Goal: Information Seeking & Learning: Find contact information

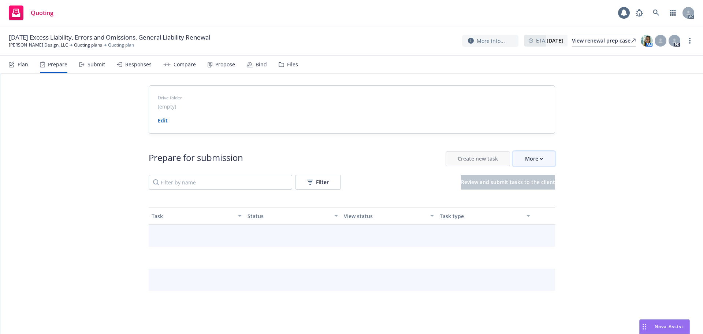
click at [539, 161] on div "More" at bounding box center [534, 159] width 18 height 14
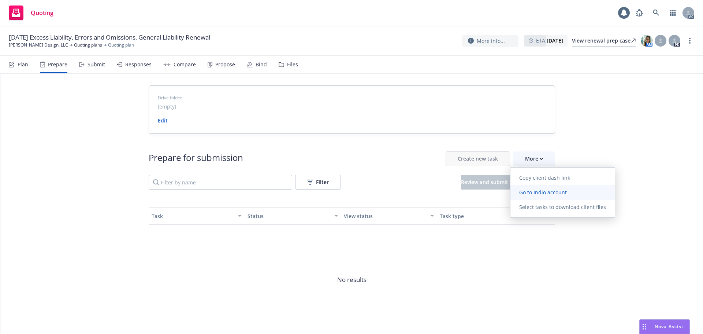
click at [539, 194] on span "Go to Indio account" at bounding box center [542, 192] width 65 height 7
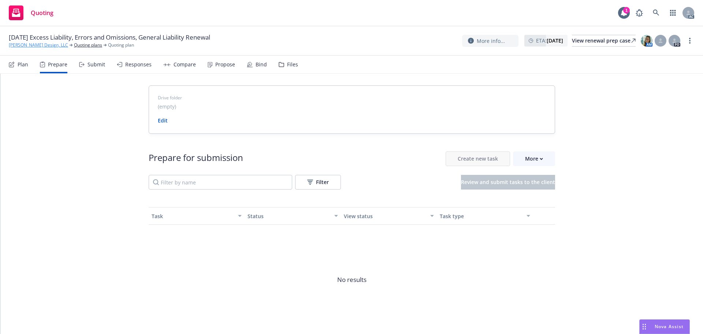
click at [20, 44] on link "[PERSON_NAME] Design, LLC" at bounding box center [38, 45] width 59 height 7
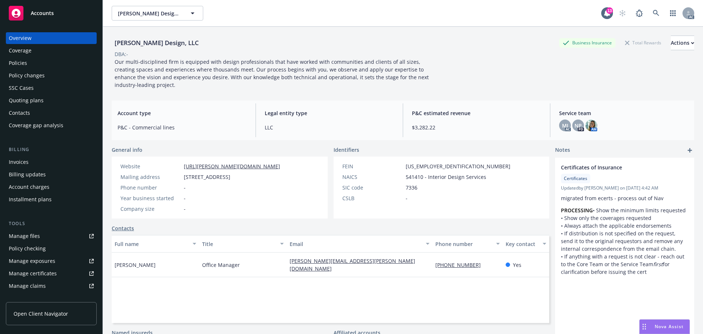
click at [18, 64] on div "Policies" at bounding box center [18, 63] width 18 height 12
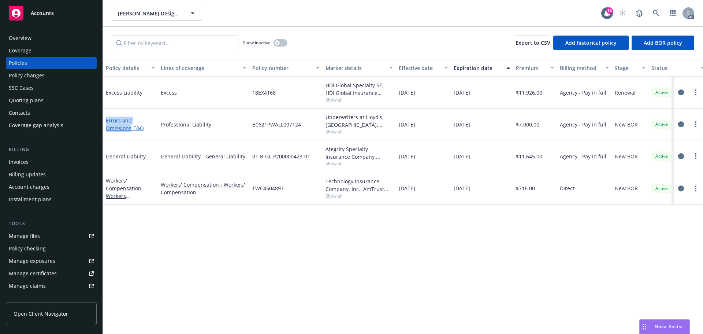
drag, startPoint x: 107, startPoint y: 112, endPoint x: 130, endPoint y: 131, distance: 29.5
click at [130, 131] on div "Errors and Omissions - E&O" at bounding box center [130, 124] width 55 height 32
copy link "Errors and Omissions"
click at [63, 39] on div "Overview" at bounding box center [51, 38] width 85 height 12
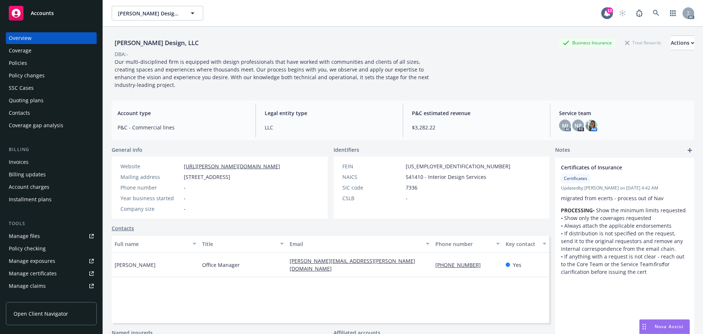
click at [347, 90] on div "Waller Design, LLC Business Insurance Total Rewards Actions DBA: - Our multi-di…" at bounding box center [403, 61] width 583 height 68
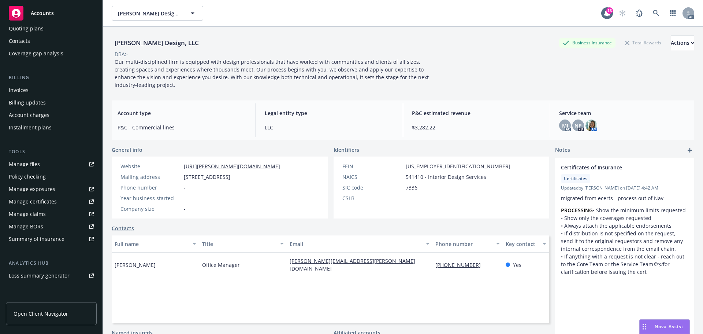
scroll to position [144, 0]
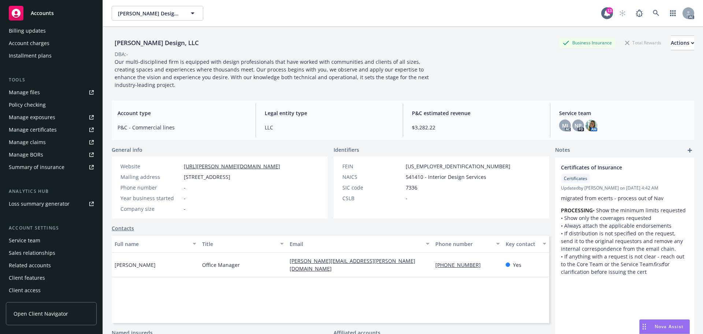
click at [21, 242] on div "Service team" at bounding box center [24, 240] width 31 height 12
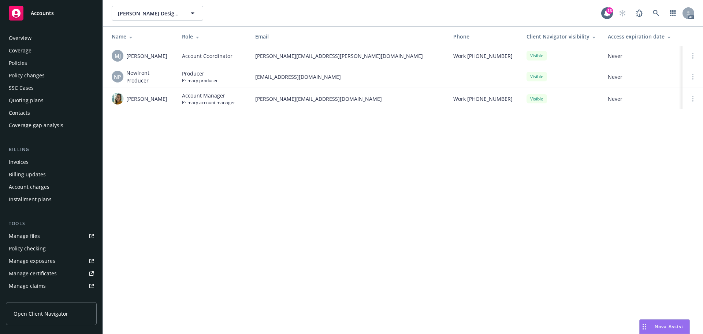
click at [41, 62] on div "Policies" at bounding box center [51, 63] width 85 height 12
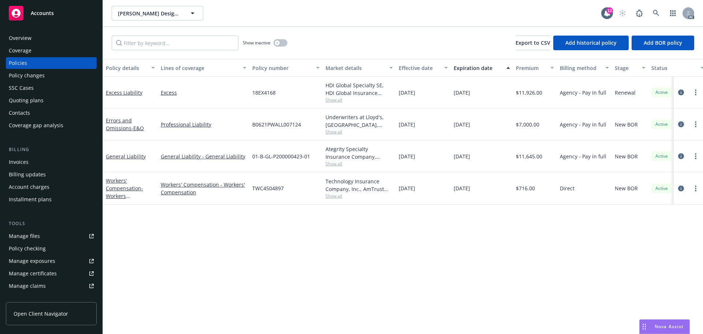
click at [679, 125] on icon "circleInformation" at bounding box center [681, 124] width 6 height 6
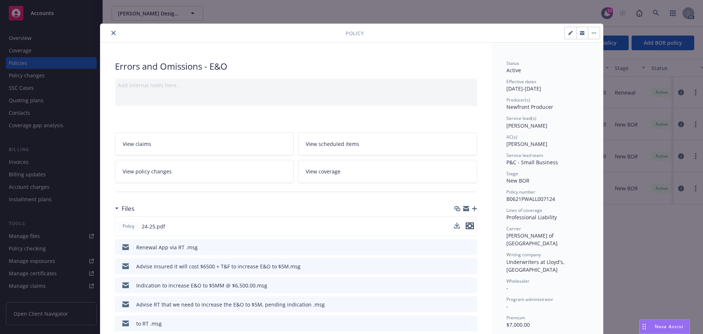
click at [467, 227] on icon "preview file" at bounding box center [470, 225] width 7 height 5
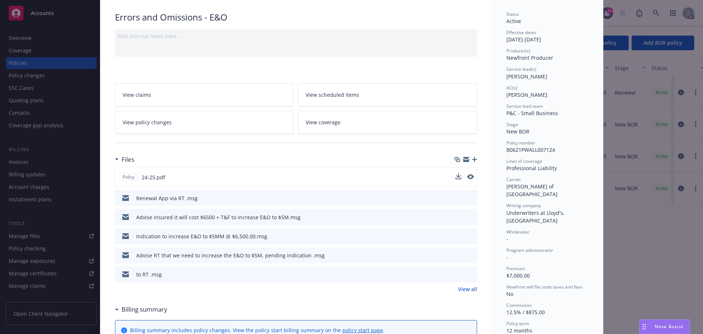
scroll to position [110, 0]
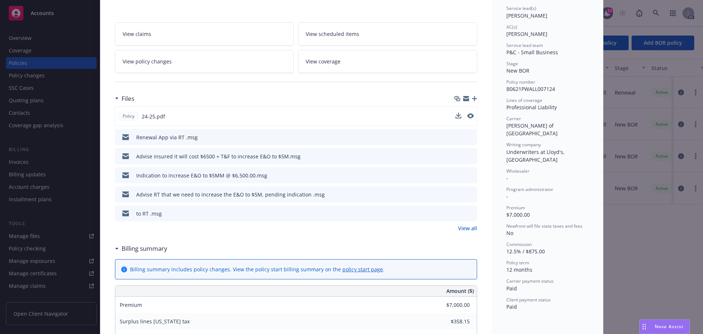
click at [469, 228] on link "View all" at bounding box center [467, 228] width 19 height 8
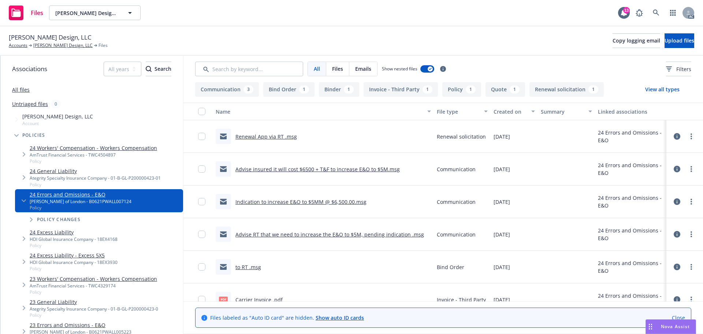
click at [23, 88] on link "All files" at bounding box center [21, 89] width 18 height 7
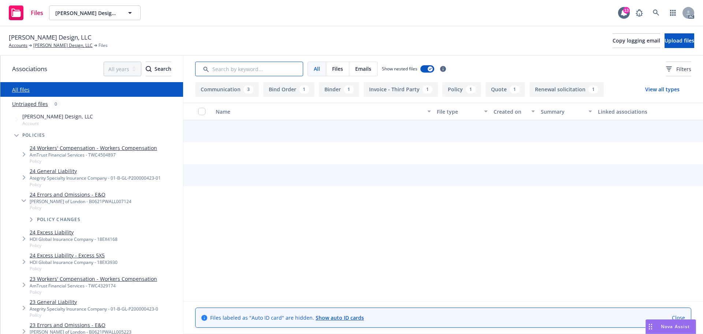
click at [238, 71] on input "Search by keyword..." at bounding box center [249, 69] width 108 height 15
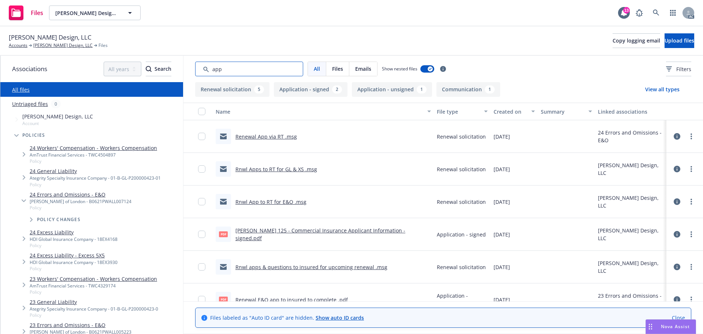
type input "app"
click at [521, 110] on div "Created on" at bounding box center [510, 112] width 33 height 8
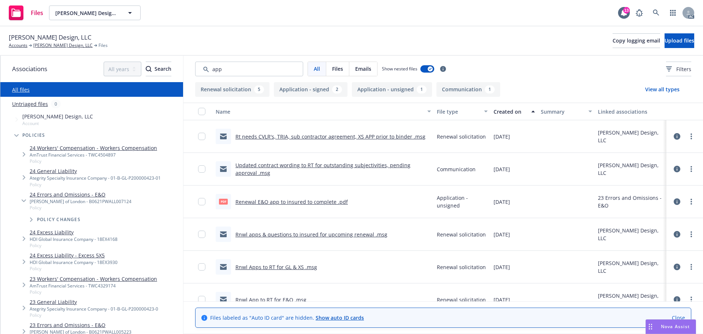
click at [521, 110] on div "Created on" at bounding box center [510, 112] width 33 height 8
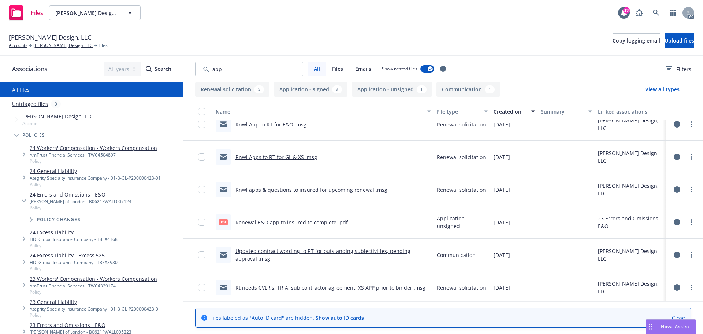
scroll to position [112, 0]
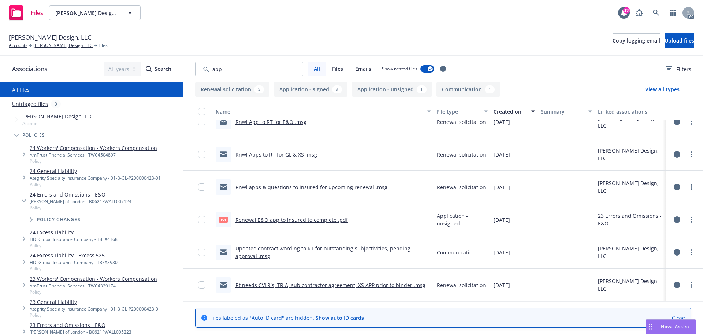
click at [279, 219] on link "Renewal E&O app to insured to complete .pdf" at bounding box center [291, 219] width 112 height 7
drag, startPoint x: 239, startPoint y: 67, endPoint x: 173, endPoint y: 67, distance: 66.6
click at [173, 67] on div "Associations All years 2027 2026 2025 2024 2023 2022 2021 2020 2019 2018 2017 2…" at bounding box center [351, 195] width 703 height 278
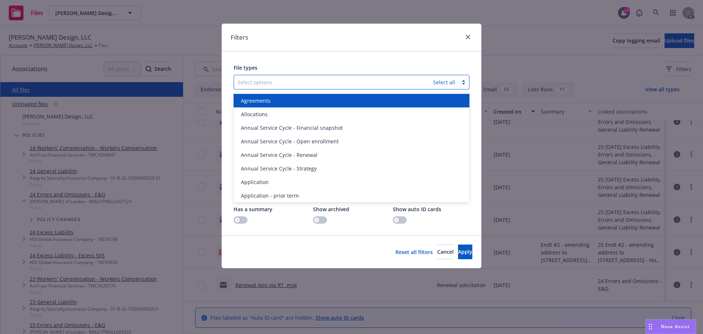
click at [337, 84] on div at bounding box center [334, 82] width 192 height 9
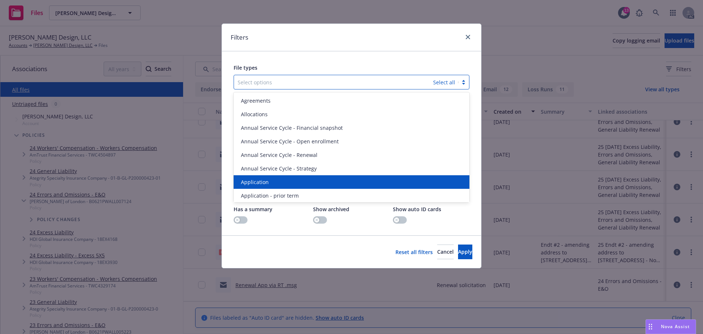
click at [254, 182] on span "Application" at bounding box center [255, 182] width 28 height 8
click at [254, 182] on span "Application - prior term" at bounding box center [270, 182] width 58 height 8
click at [254, 182] on span "Application - signed" at bounding box center [265, 182] width 49 height 8
click at [254, 182] on span "Application - unsigned" at bounding box center [269, 182] width 56 height 8
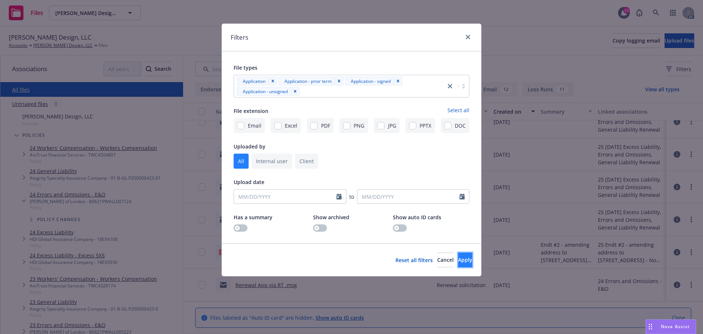
click at [458, 261] on span "Apply" at bounding box center [465, 259] width 14 height 7
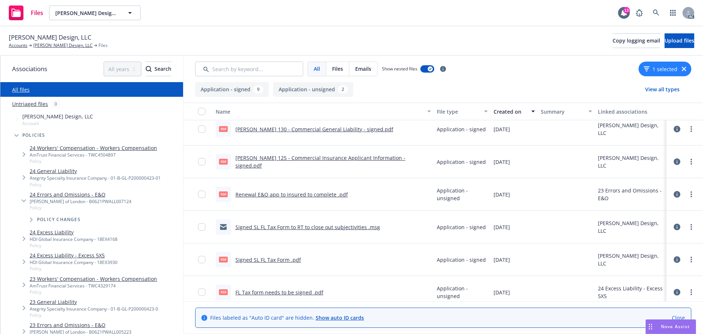
scroll to position [110, 0]
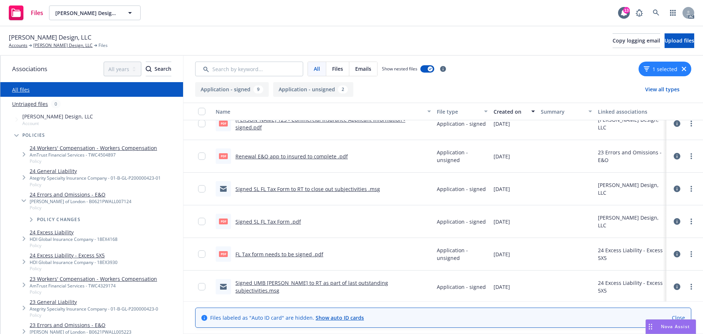
click at [305, 157] on link "Renewal E&O app to insured to complete .pdf" at bounding box center [291, 156] width 112 height 7
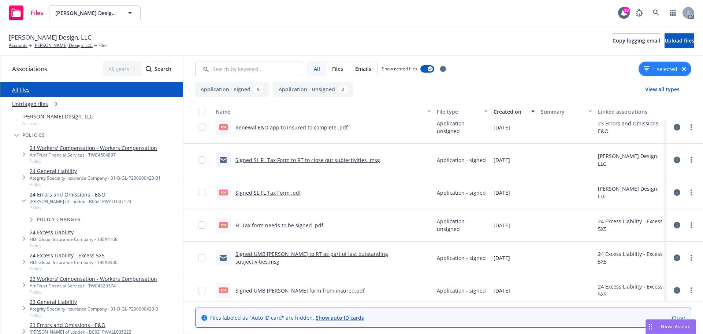
scroll to position [176, 0]
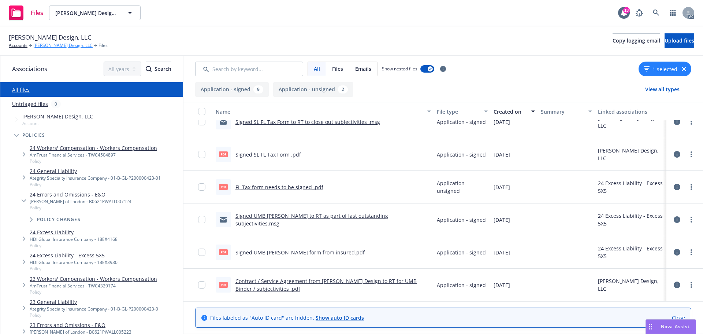
click at [40, 44] on link "Waller Design, LLC" at bounding box center [62, 45] width 59 height 7
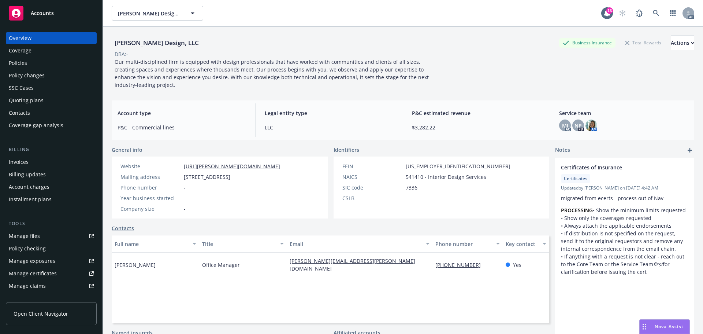
click at [320, 23] on div "Waller Design, LLC Waller Design, LLC 13 AC" at bounding box center [403, 13] width 600 height 26
drag, startPoint x: 354, startPoint y: 262, endPoint x: 271, endPoint y: 265, distance: 83.2
click at [271, 265] on div "Alex Livak Office Manager alex@waller-design.com (917) 238-0611 Yes" at bounding box center [331, 264] width 438 height 25
click at [415, 62] on span "Our multi-disciplined firm is equipped with design professionals that have work…" at bounding box center [273, 73] width 316 height 30
drag, startPoint x: 133, startPoint y: 263, endPoint x: 107, endPoint y: 262, distance: 25.6
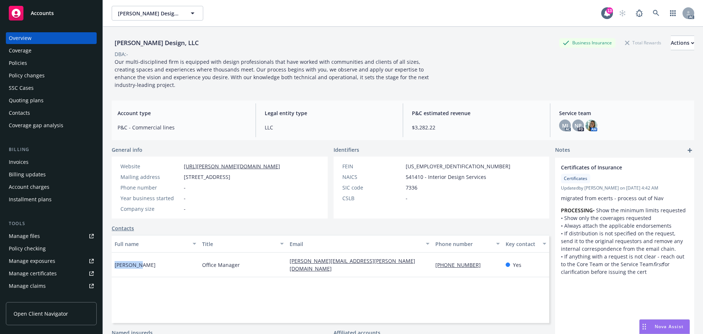
click at [107, 262] on div "Waller Design, LLC Business Insurance Total Rewards Actions DBA: - Our multi-di…" at bounding box center [403, 194] width 600 height 334
drag, startPoint x: 133, startPoint y: 262, endPoint x: 369, endPoint y: 261, distance: 236.6
click at [112, 262] on div "Alex Livak" at bounding box center [156, 264] width 88 height 25
copy span "Alex Livak"
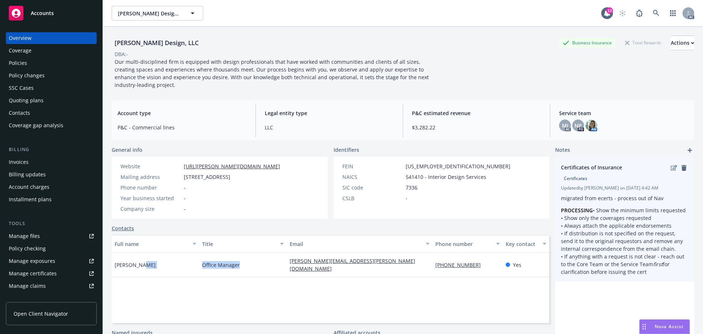
drag, startPoint x: 223, startPoint y: 263, endPoint x: 656, endPoint y: 267, distance: 433.2
click at [206, 261] on div "Office Manager" at bounding box center [243, 264] width 88 height 25
copy span "ffice Manager"
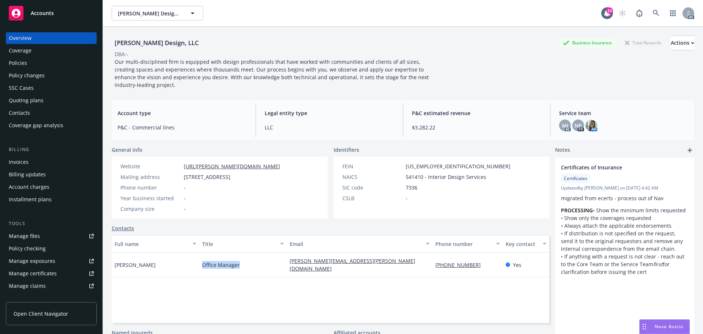
drag, startPoint x: 201, startPoint y: 260, endPoint x: 247, endPoint y: 260, distance: 45.4
click at [247, 260] on div "Office Manager" at bounding box center [243, 264] width 88 height 25
copy span "Office Manager"
click at [546, 81] on div "Waller Design, LLC Business Insurance Total Rewards Actions DBA: - Our multi-di…" at bounding box center [403, 62] width 583 height 53
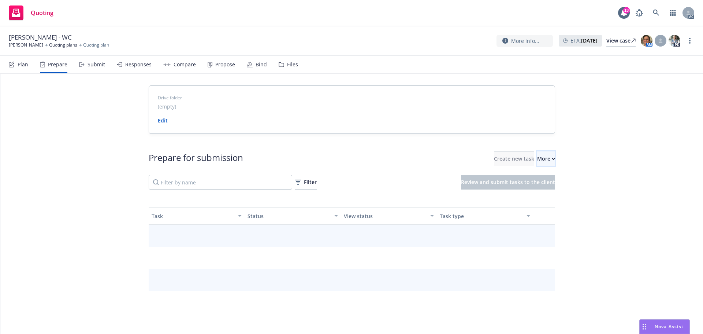
click at [552, 159] on icon "button" at bounding box center [553, 158] width 3 height 1
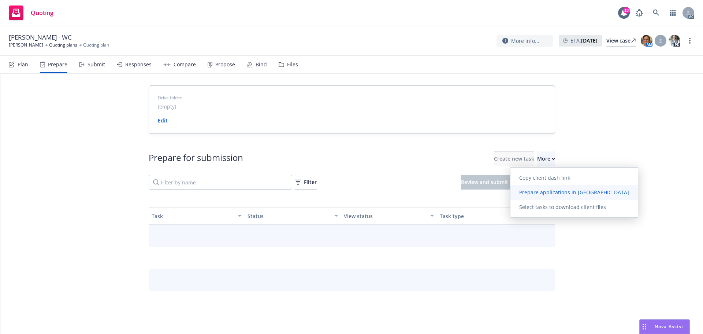
click at [536, 188] on link "Prepare applications in Indio" at bounding box center [573, 192] width 127 height 15
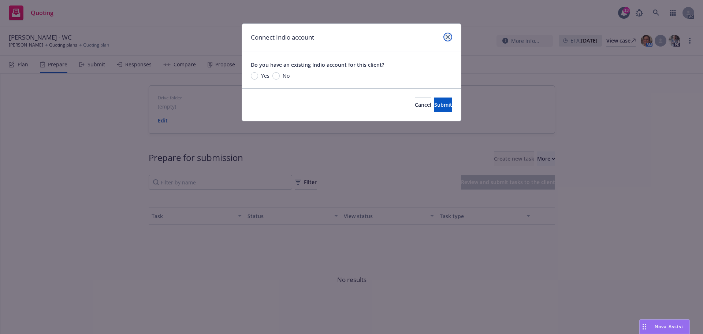
click at [447, 36] on icon "close" at bounding box center [448, 37] width 4 height 4
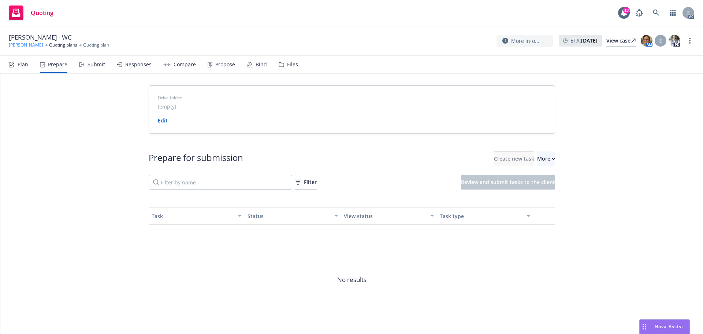
click at [25, 46] on link "Kasey Root" at bounding box center [26, 45] width 34 height 7
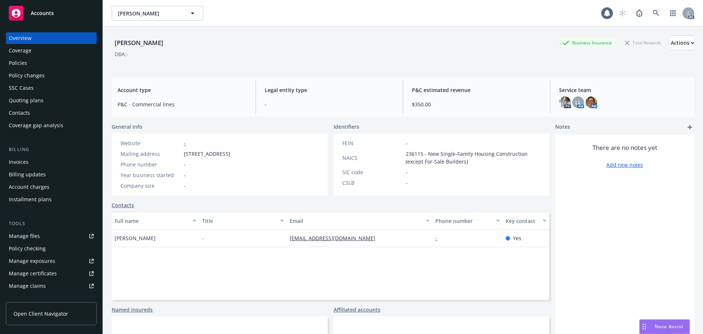
scroll to position [49, 0]
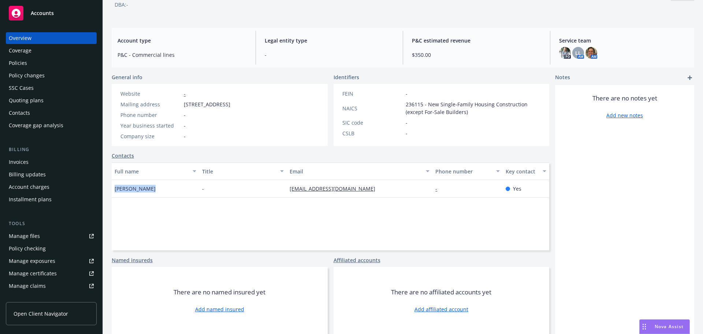
drag, startPoint x: 156, startPoint y: 187, endPoint x: 114, endPoint y: 190, distance: 42.2
click at [113, 190] on div "[PERSON_NAME]" at bounding box center [156, 189] width 88 height 18
copy span "[PERSON_NAME]"
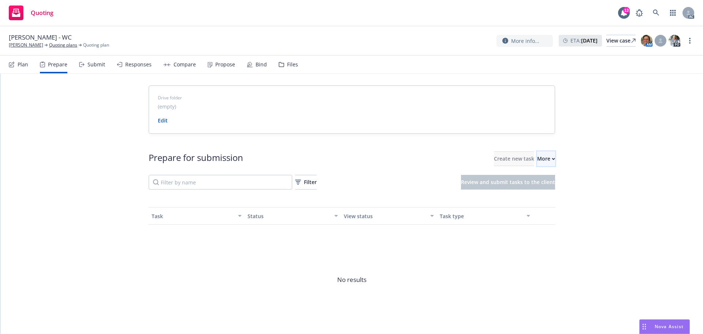
click at [537, 157] on div "More" at bounding box center [546, 159] width 18 height 14
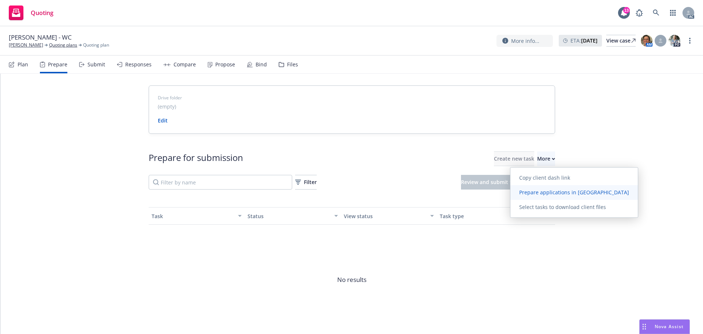
click at [524, 190] on span "Prepare applications in [GEOGRAPHIC_DATA]" at bounding box center [573, 192] width 127 height 7
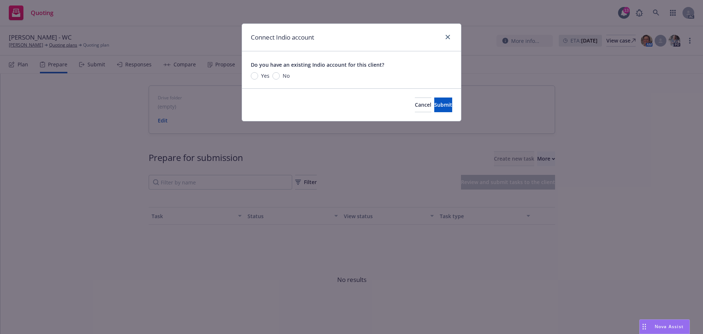
click at [281, 79] on span "No" at bounding box center [285, 76] width 10 height 8
click at [280, 79] on input "No" at bounding box center [275, 75] width 7 height 7
radio input "true"
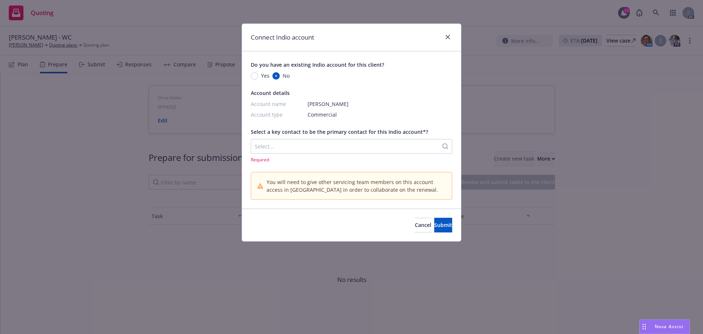
click at [271, 148] on div at bounding box center [345, 146] width 180 height 9
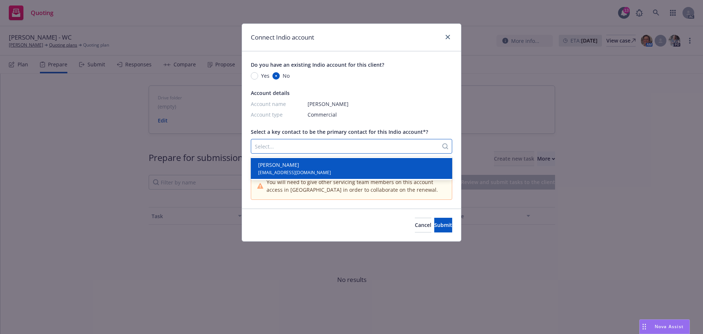
click at [270, 167] on span "[PERSON_NAME]" at bounding box center [294, 165] width 73 height 8
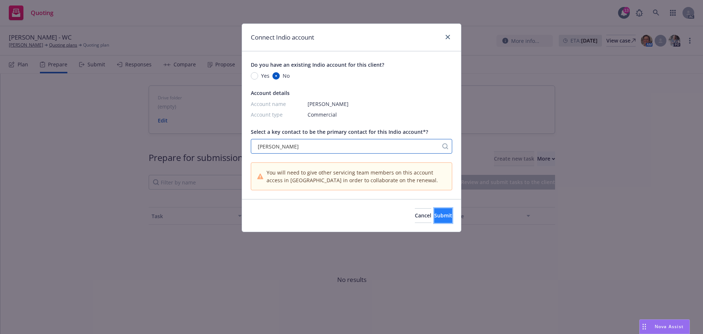
click at [445, 216] on button "Submit" at bounding box center [443, 215] width 18 height 15
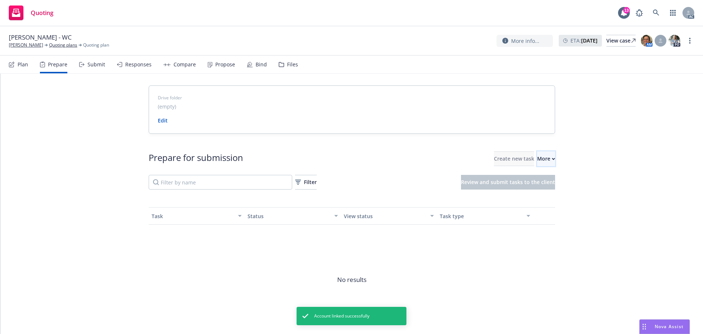
click at [537, 159] on div "More" at bounding box center [546, 159] width 18 height 14
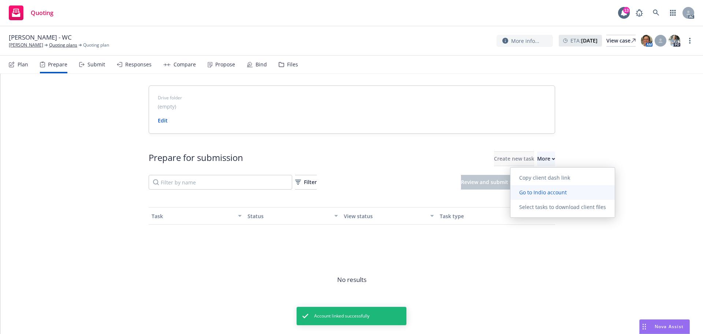
click at [543, 189] on span "Go to Indio account" at bounding box center [542, 192] width 65 height 7
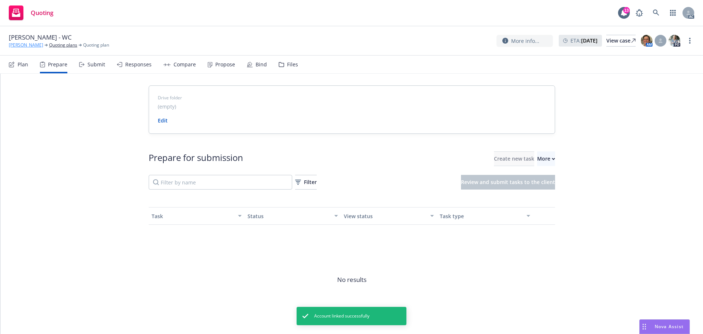
click at [20, 46] on link "[PERSON_NAME]" at bounding box center [26, 45] width 34 height 7
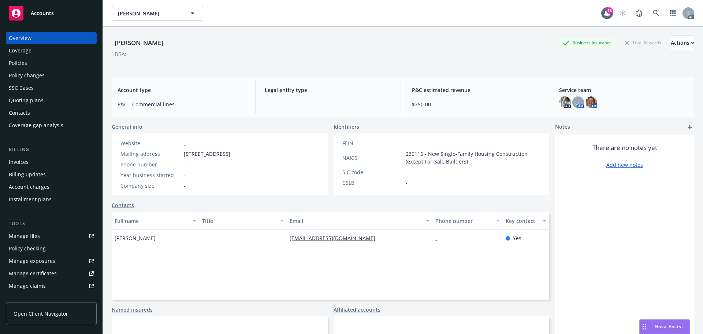
click at [52, 64] on div "Policies" at bounding box center [51, 63] width 85 height 12
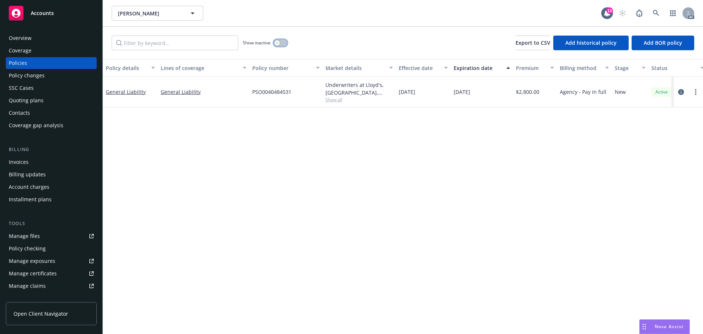
click at [283, 41] on button "button" at bounding box center [281, 42] width 14 height 7
click at [282, 41] on div "button" at bounding box center [283, 42] width 5 height 5
click at [18, 35] on div "Overview" at bounding box center [20, 38] width 23 height 12
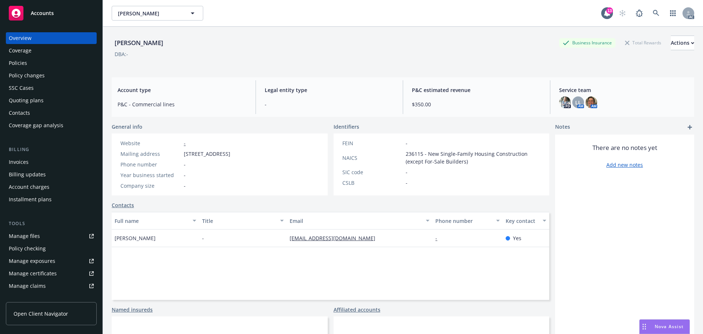
click at [521, 68] on div "Kasey Root Business Insurance Total Rewards Actions DBA: -" at bounding box center [403, 49] width 583 height 45
drag, startPoint x: 180, startPoint y: 152, endPoint x: 196, endPoint y: 152, distance: 15.7
click at [196, 152] on div "Mailing address 777 Mariners Island Blvd #250, San Mateo, CA, 94404" at bounding box center [176, 154] width 116 height 8
click at [197, 148] on div "Website - Mailing address 777 Mariners Island Blvd #250, San Mateo, CA, 94404 P…" at bounding box center [176, 164] width 116 height 50
drag, startPoint x: 181, startPoint y: 155, endPoint x: 256, endPoint y: 153, distance: 75.1
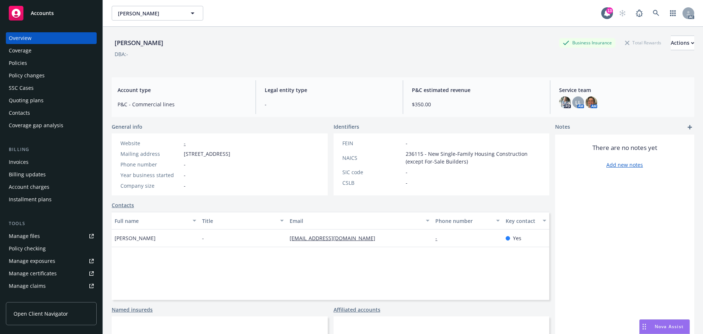
click at [233, 153] on div "Mailing address 777 Mariners Island Blvd #250, San Mateo, CA, 94404" at bounding box center [176, 154] width 116 height 8
copy div "777 Mariners Island Blvd #250"
drag, startPoint x: 283, startPoint y: 153, endPoint x: 259, endPoint y: 153, distance: 24.2
click at [230, 153] on span "777 Mariners Island Blvd #250, San Mateo, CA, 94404" at bounding box center [207, 154] width 47 height 8
copy span "San Mateo"
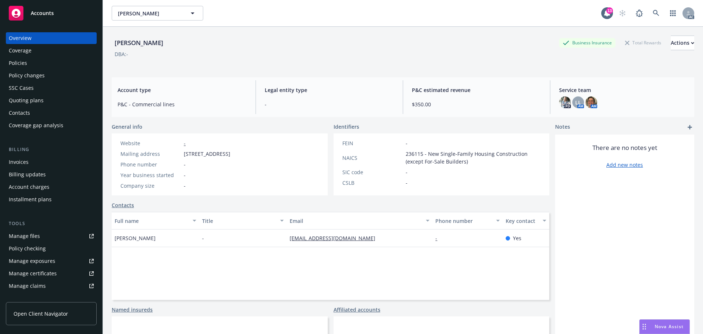
drag, startPoint x: 304, startPoint y: 152, endPoint x: 296, endPoint y: 152, distance: 8.1
click at [239, 152] on div "Website - Mailing address 777 Mariners Island Blvd #250, San Mateo, CA, 94404 P…" at bounding box center [175, 164] width 127 height 62
copy span "94404"
click at [187, 155] on span "777 Mariners Island Blvd #250, San Mateo, CA, 94404" at bounding box center [207, 154] width 47 height 8
drag, startPoint x: 183, startPoint y: 155, endPoint x: 255, endPoint y: 154, distance: 72.1
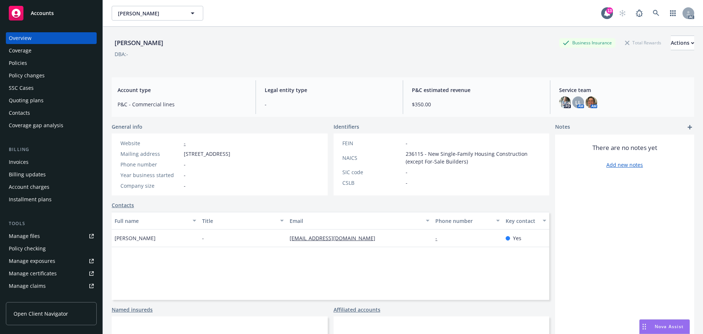
click at [233, 154] on div "Mailing address 777 Mariners Island Blvd #250, San Mateo, CA, 94404" at bounding box center [176, 154] width 116 height 8
copy span "777 Mariners Island Blvd #250"
drag, startPoint x: 283, startPoint y: 154, endPoint x: 259, endPoint y: 153, distance: 24.6
click at [230, 153] on span "777 Mariners Island Blvd #250, San Mateo, CA, 94404" at bounding box center [207, 154] width 47 height 8
copy span "San Mateo"
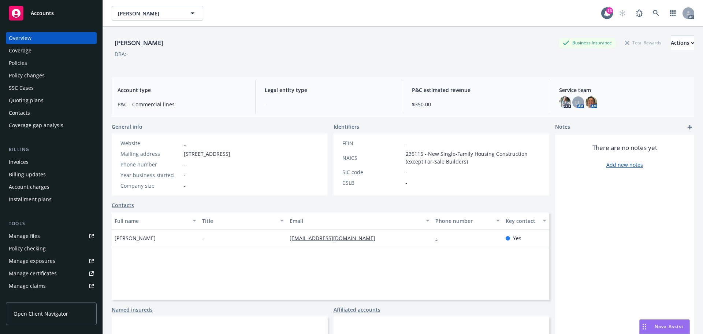
drag, startPoint x: 317, startPoint y: 152, endPoint x: 296, endPoint y: 155, distance: 20.7
click at [239, 155] on div "Website - Mailing address 777 Mariners Island Blvd #250, San Mateo, CA, 94404 P…" at bounding box center [175, 164] width 127 height 62
copy span "94404"
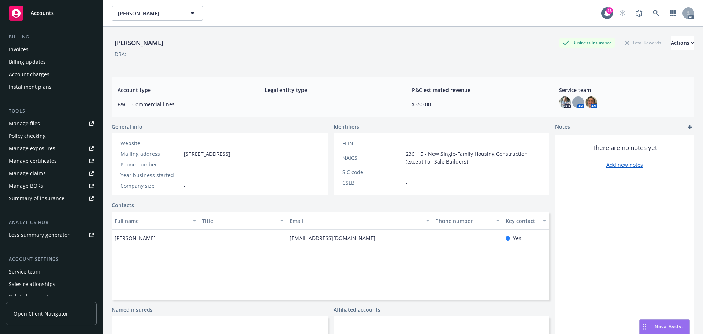
scroll to position [144, 0]
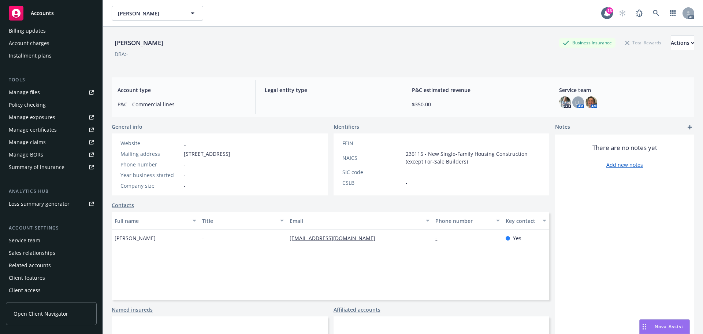
click at [30, 244] on div "Service team" at bounding box center [24, 240] width 31 height 12
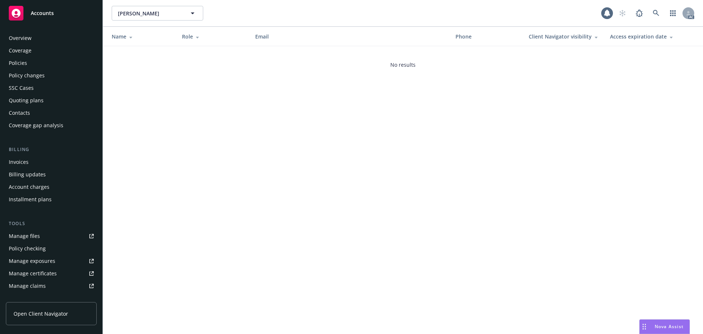
scroll to position [144, 0]
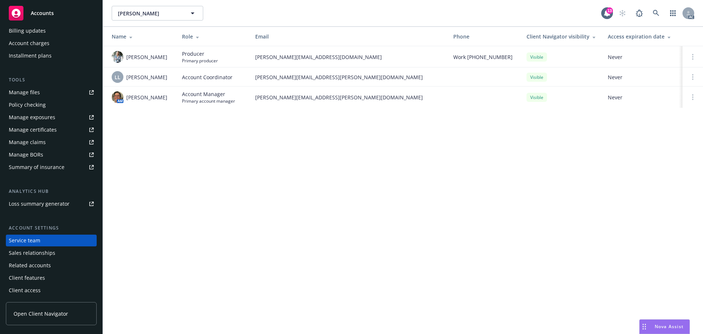
drag, startPoint x: 156, startPoint y: 100, endPoint x: 126, endPoint y: 101, distance: 30.4
click at [126, 101] on td "AM [PERSON_NAME]" at bounding box center [139, 96] width 73 height 21
copy span "[PERSON_NAME]"
drag, startPoint x: 165, startPoint y: 82, endPoint x: 126, endPoint y: 81, distance: 38.5
click at [126, 81] on div "LL [PERSON_NAME]" at bounding box center [141, 77] width 59 height 12
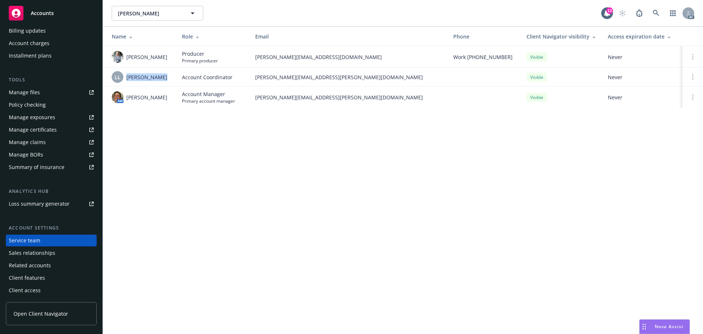
copy span "[PERSON_NAME]"
drag, startPoint x: 151, startPoint y: 54, endPoint x: 128, endPoint y: 57, distance: 23.7
click at [128, 57] on div "Holly Long" at bounding box center [141, 57] width 59 height 12
copy span "Holly Long"
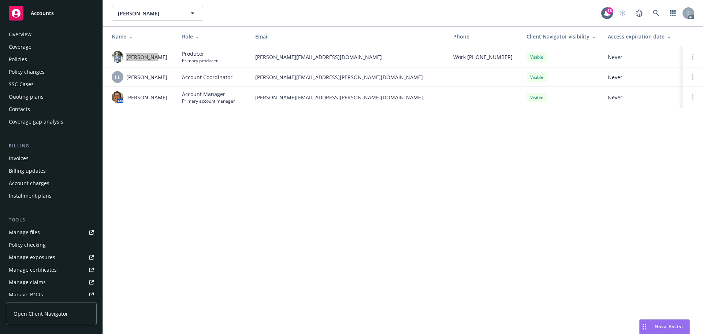
scroll to position [0, 0]
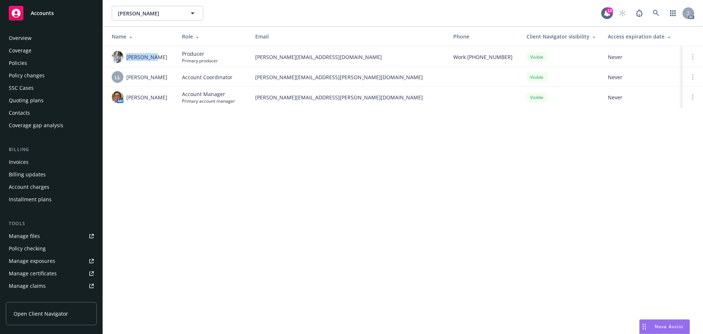
click at [35, 51] on div "Coverage" at bounding box center [51, 51] width 85 height 12
click at [20, 66] on div "Policies" at bounding box center [18, 63] width 18 height 12
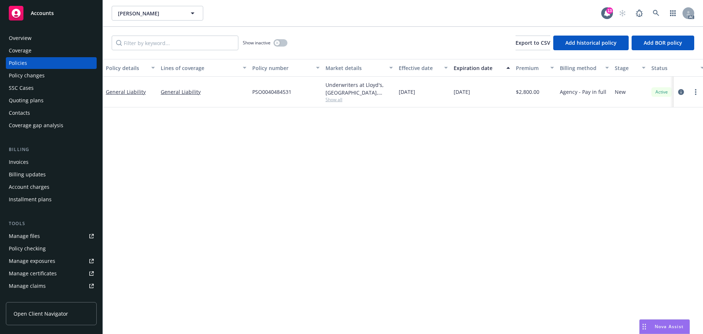
click at [51, 36] on div "Overview" at bounding box center [51, 38] width 85 height 12
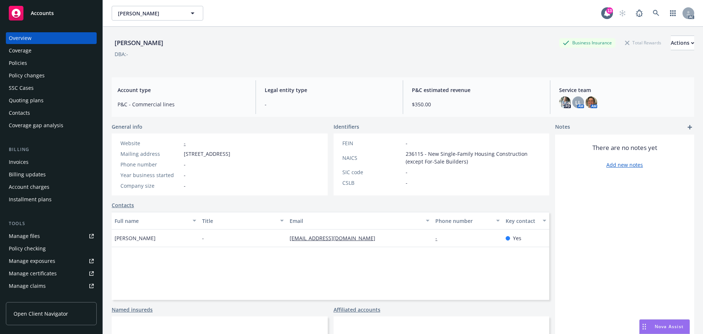
scroll to position [144, 0]
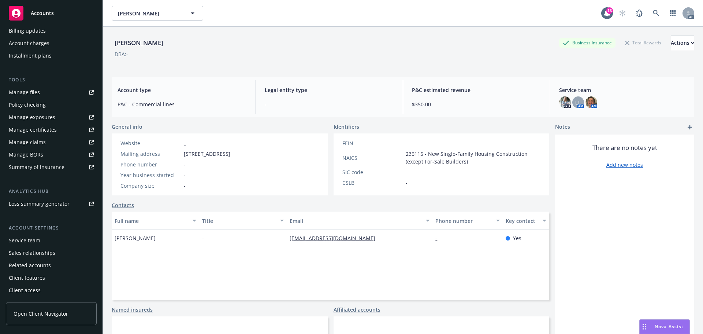
click at [67, 242] on div "Service team" at bounding box center [51, 240] width 85 height 12
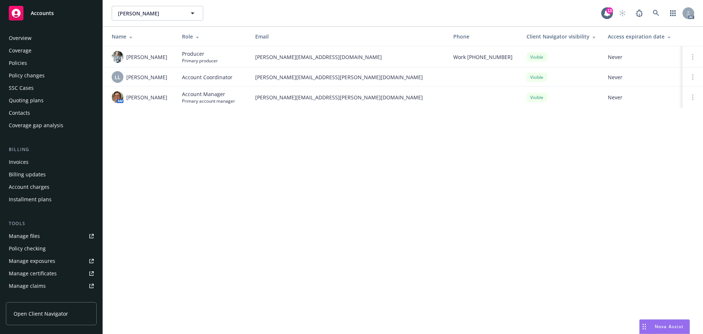
click at [47, 38] on div "Overview" at bounding box center [51, 38] width 85 height 12
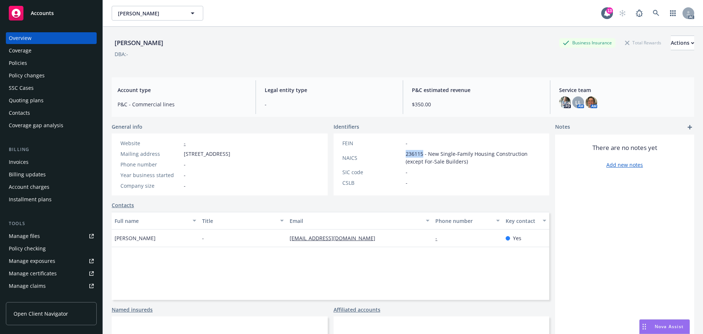
drag, startPoint x: 420, startPoint y: 153, endPoint x: 393, endPoint y: 154, distance: 27.1
click at [393, 154] on div "NAICS 236115 - New Single-Family Housing Construction (except For-Sale Builders)" at bounding box center [441, 157] width 204 height 15
copy div "236115"
click at [44, 62] on div "Policies" at bounding box center [51, 63] width 85 height 12
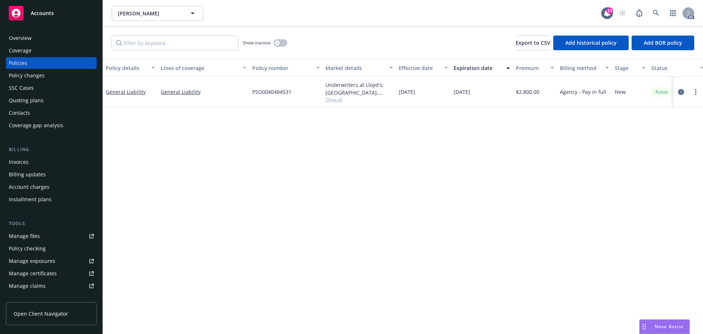
click at [680, 91] on icon "circleInformation" at bounding box center [681, 92] width 6 height 6
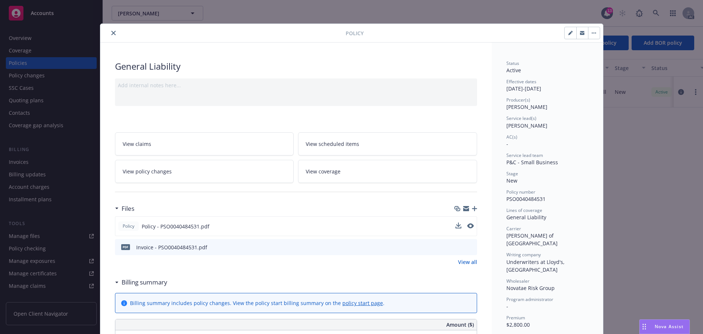
click at [471, 230] on div "Policy Policy - PSO0040484531.pdf" at bounding box center [296, 226] width 362 height 20
click at [472, 227] on div "Policy Policy - PSO0040484531.pdf" at bounding box center [296, 226] width 362 height 20
click at [468, 223] on icon "preview file" at bounding box center [470, 225] width 7 height 5
click at [112, 28] on div "Policy" at bounding box center [351, 33] width 503 height 19
click at [111, 32] on icon "close" at bounding box center [113, 33] width 4 height 4
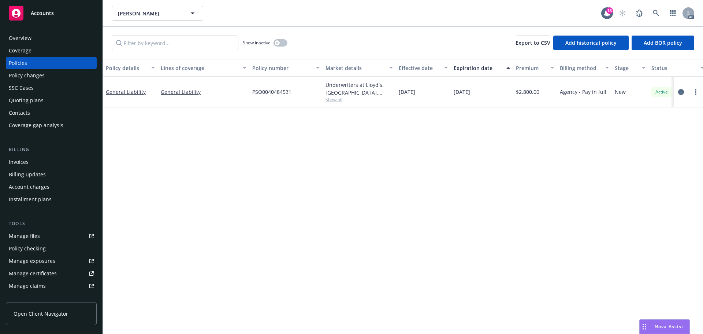
drag, startPoint x: 25, startPoint y: 36, endPoint x: 36, endPoint y: 35, distance: 11.4
click at [25, 36] on div "Overview" at bounding box center [20, 38] width 23 height 12
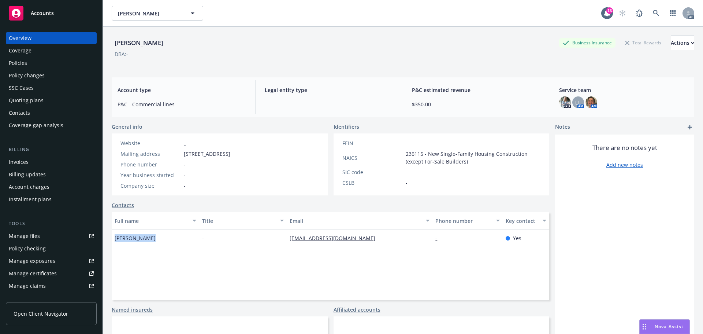
drag, startPoint x: 149, startPoint y: 235, endPoint x: 508, endPoint y: 216, distance: 359.0
click at [110, 238] on div "Kasey Root Business Insurance Total Rewards Actions DBA: - Account type P&C - C…" at bounding box center [403, 194] width 600 height 334
drag, startPoint x: 372, startPoint y: 242, endPoint x: 674, endPoint y: 246, distance: 302.5
click at [276, 236] on div "Alex Gonzalez - alexatnewfront@gmail.com - Yes" at bounding box center [331, 238] width 438 height 18
drag, startPoint x: 420, startPoint y: 156, endPoint x: 685, endPoint y: 196, distance: 268.1
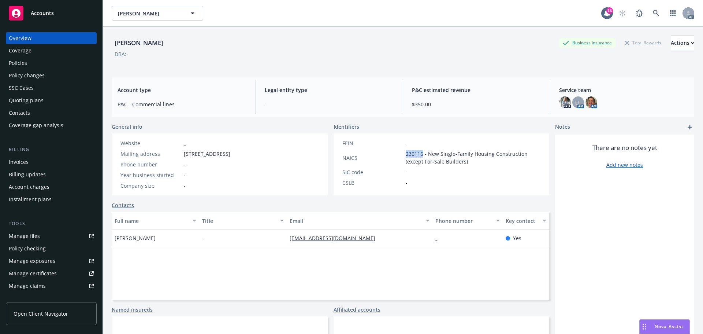
click at [397, 155] on div "NAICS 236115 - New Single-Family Housing Construction (except For-Sale Builders)" at bounding box center [441, 157] width 204 height 15
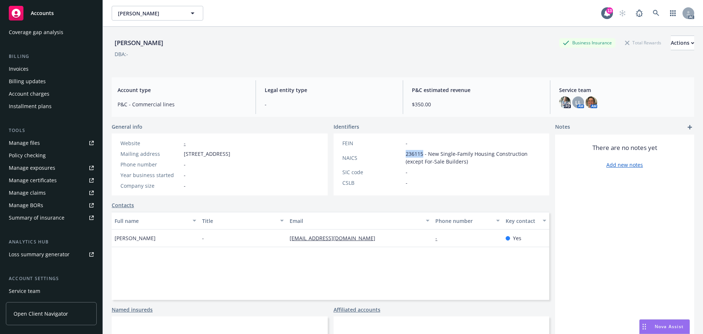
scroll to position [144, 0]
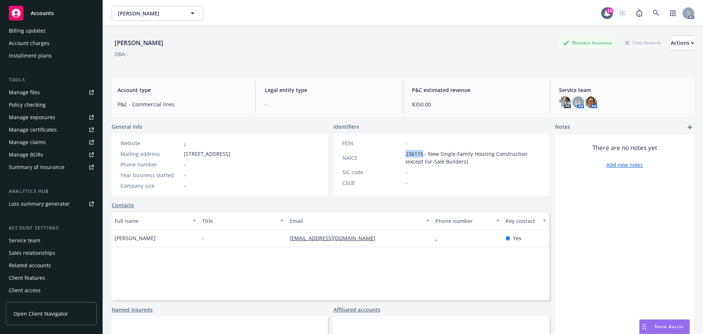
click at [51, 244] on div "Service team" at bounding box center [51, 240] width 85 height 12
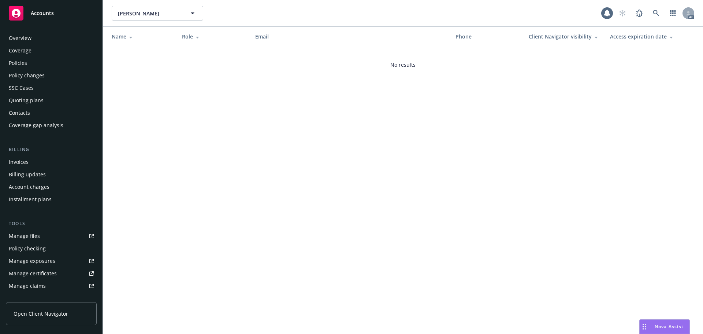
scroll to position [144, 0]
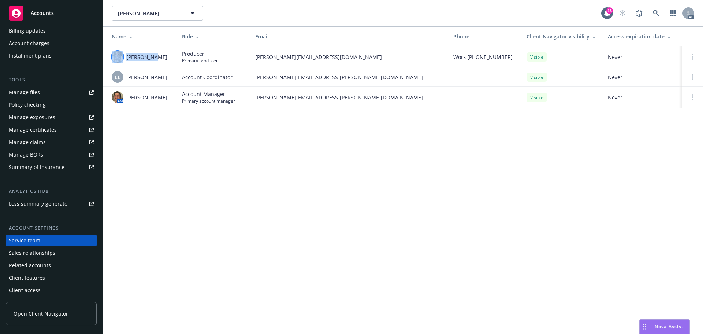
drag, startPoint x: 153, startPoint y: 59, endPoint x: 121, endPoint y: 56, distance: 32.3
click at [121, 56] on div "Holly Long" at bounding box center [141, 57] width 59 height 12
drag, startPoint x: 177, startPoint y: 104, endPoint x: 130, endPoint y: 100, distance: 46.6
click at [130, 100] on tr "AM Nicholas Baldwin Account Manager Primary account manager nicholas.baldwin@ne…" at bounding box center [403, 96] width 600 height 21
click at [155, 104] on td "AM [PERSON_NAME]" at bounding box center [139, 96] width 73 height 21
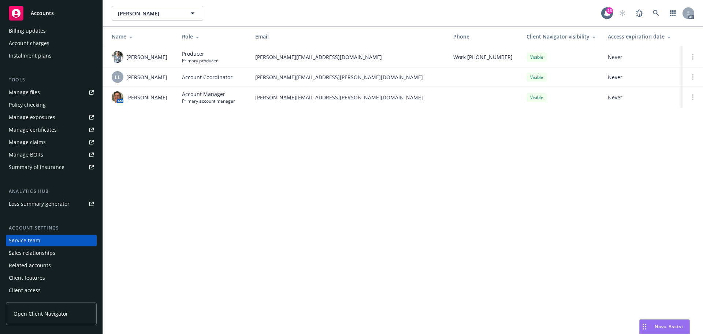
drag, startPoint x: 170, startPoint y: 99, endPoint x: 127, endPoint y: 101, distance: 42.2
click at [127, 101] on div "AM [PERSON_NAME]" at bounding box center [141, 97] width 59 height 12
drag, startPoint x: 256, startPoint y: 100, endPoint x: 341, endPoint y: 99, distance: 85.7
click at [341, 99] on span "[PERSON_NAME][EMAIL_ADDRESS][PERSON_NAME][DOMAIN_NAME]" at bounding box center [348, 97] width 186 height 8
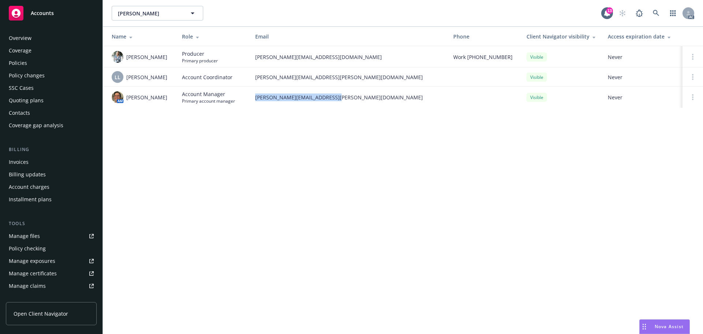
click at [12, 37] on div "Overview" at bounding box center [20, 38] width 23 height 12
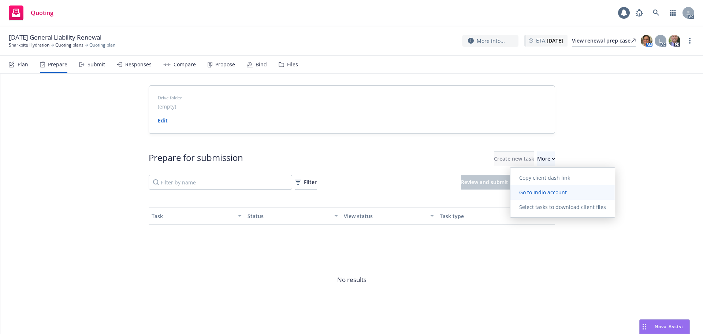
click at [525, 188] on link "Go to Indio account" at bounding box center [562, 192] width 104 height 15
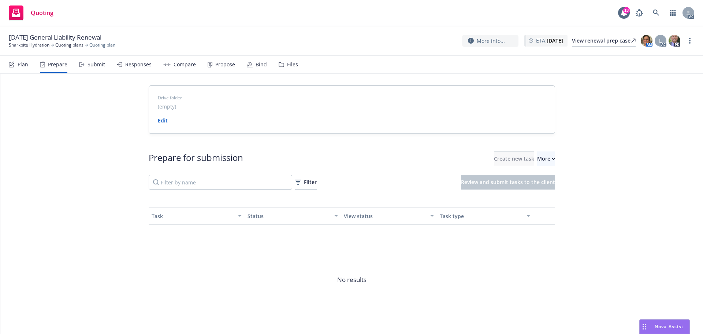
click at [31, 40] on span "[DATE] General Liability Renewal" at bounding box center [55, 37] width 93 height 9
click at [31, 46] on link "Sharkbite Hydration" at bounding box center [29, 45] width 41 height 7
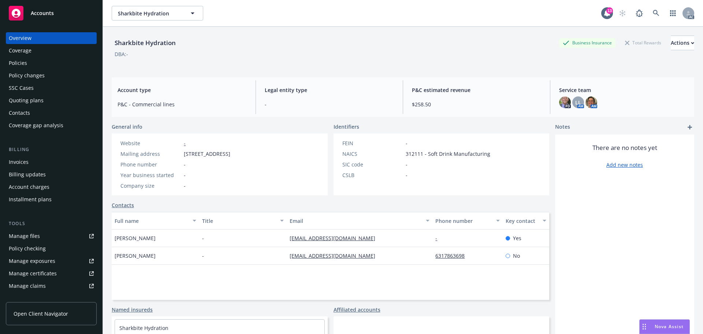
click at [398, 55] on div "DBA: -" at bounding box center [403, 54] width 583 height 8
click at [398, 41] on div "Sharkbite Hydration Business Insurance Total Rewards Actions" at bounding box center [403, 43] width 583 height 15
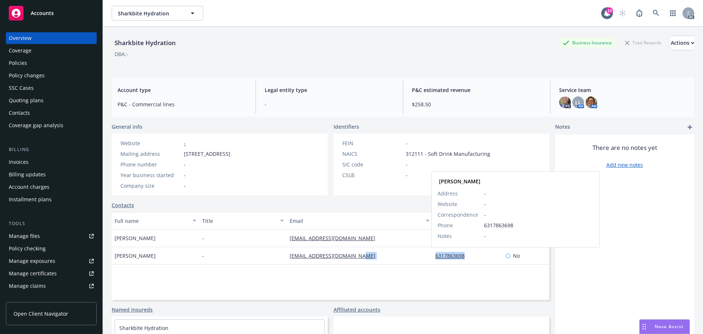
drag, startPoint x: 426, startPoint y: 259, endPoint x: 464, endPoint y: 256, distance: 39.0
click at [464, 256] on div "[PERSON_NAME] - [EMAIL_ADDRESS][DOMAIN_NAME] 6317863698 [PERSON_NAME] Address -…" at bounding box center [331, 256] width 438 height 18
copy div "6317863698"
drag, startPoint x: 183, startPoint y: 155, endPoint x: 234, endPoint y: 155, distance: 50.5
click at [233, 155] on div "Mailing address [STREET_ADDRESS]" at bounding box center [176, 154] width 116 height 8
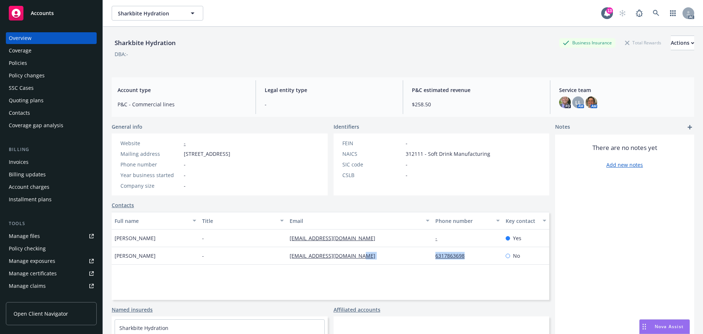
copy span "6 Meadow Oak Drive"
drag, startPoint x: 261, startPoint y: 155, endPoint x: 237, endPoint y: 155, distance: 24.9
click at [230, 155] on span "6 Meadow Oak Drive, Blairstown, NJ, 07825" at bounding box center [207, 154] width 47 height 8
copy span "Blairstown"
drag, startPoint x: 301, startPoint y: 152, endPoint x: 272, endPoint y: 158, distance: 29.2
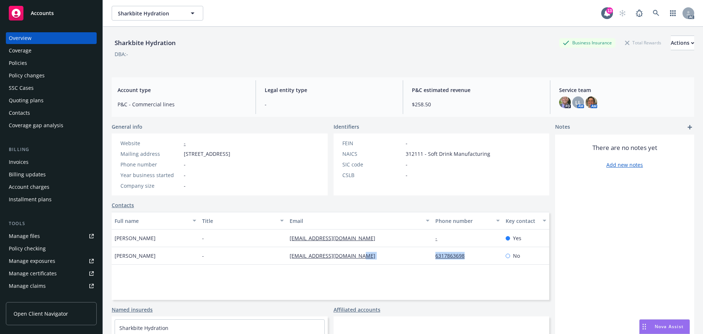
click at [272, 158] on div "Website - Mailing address 6 Meadow Oak Drive, Blairstown, NJ, 07825 Phone numbe…" at bounding box center [220, 164] width 216 height 62
copy span "07825"
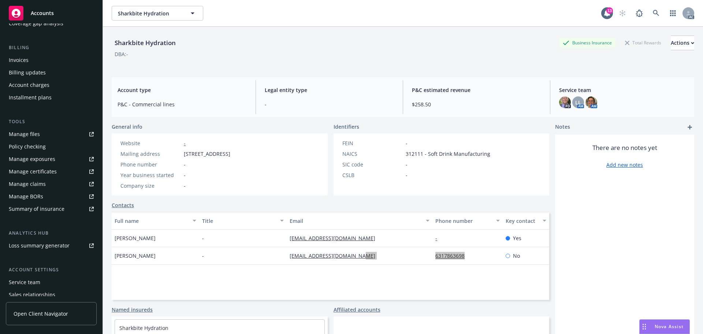
scroll to position [144, 0]
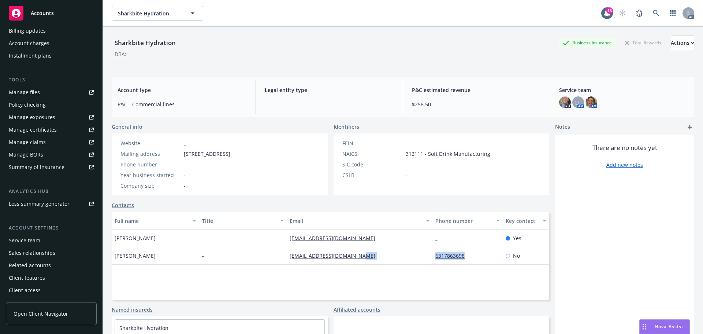
click at [26, 237] on div "Service team" at bounding box center [24, 240] width 31 height 12
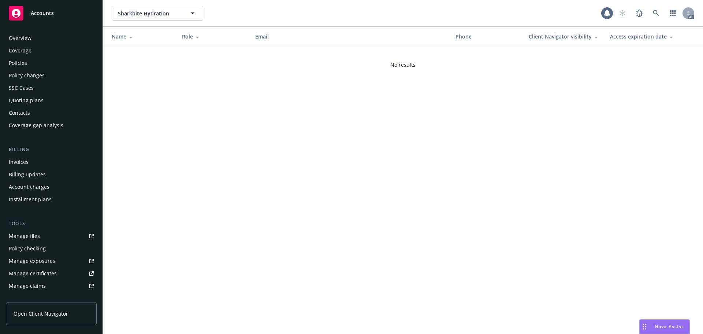
scroll to position [144, 0]
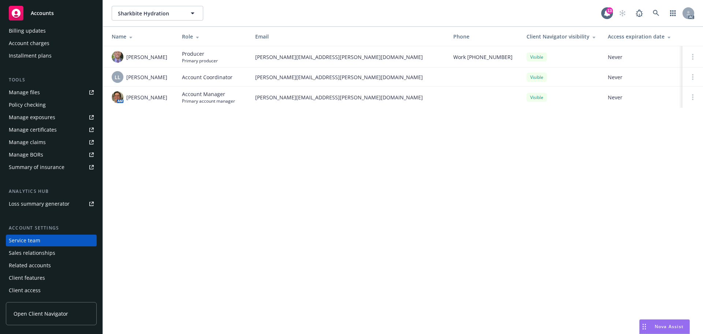
drag, startPoint x: 172, startPoint y: 96, endPoint x: 123, endPoint y: 104, distance: 49.7
click at [123, 104] on td "AM Nicholas Baldwin" at bounding box center [139, 96] width 73 height 21
copy div "AM Nicholas Baldwin"
drag, startPoint x: 161, startPoint y: 83, endPoint x: 125, endPoint y: 86, distance: 36.4
click at [125, 86] on td "LL Lacy Lipetzky" at bounding box center [139, 76] width 73 height 19
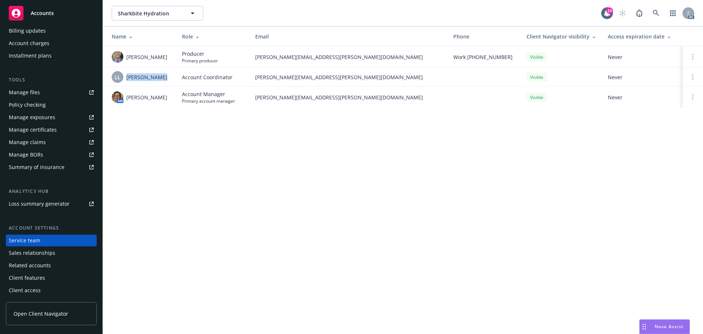
copy div "[PERSON_NAME]"
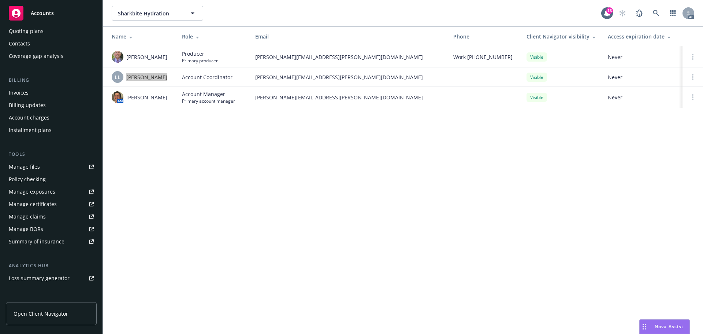
scroll to position [0, 0]
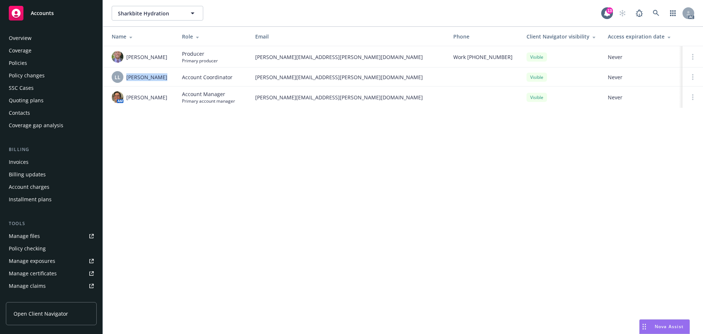
click at [29, 61] on div "Policies" at bounding box center [51, 63] width 85 height 12
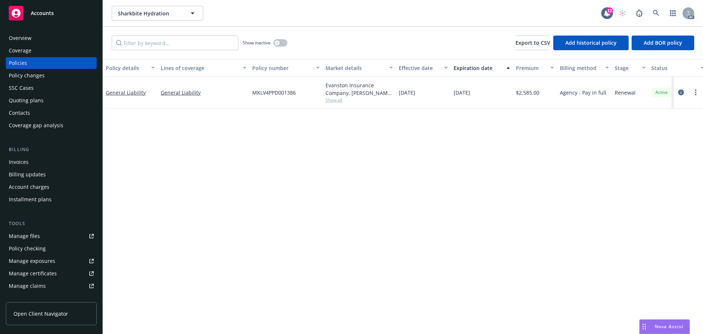
click at [22, 41] on div "Overview" at bounding box center [20, 38] width 23 height 12
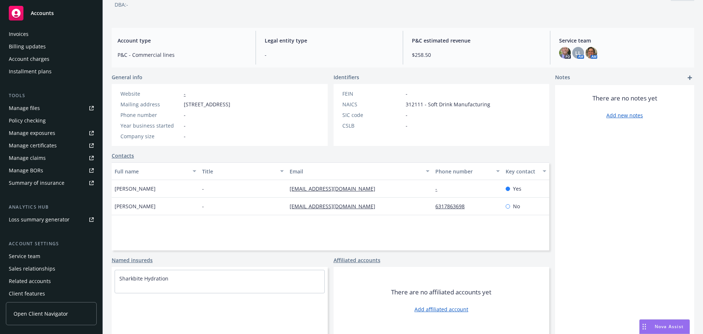
scroll to position [144, 0]
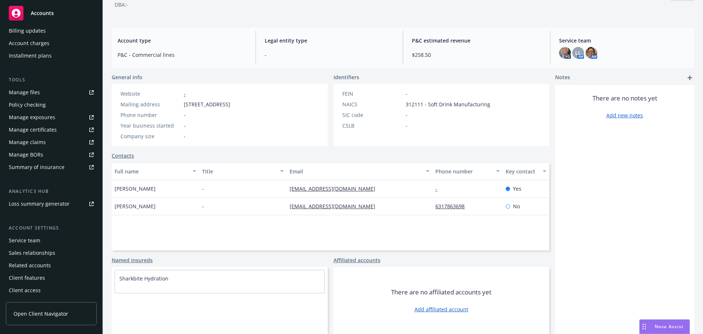
click at [34, 241] on div "Service team" at bounding box center [24, 240] width 31 height 12
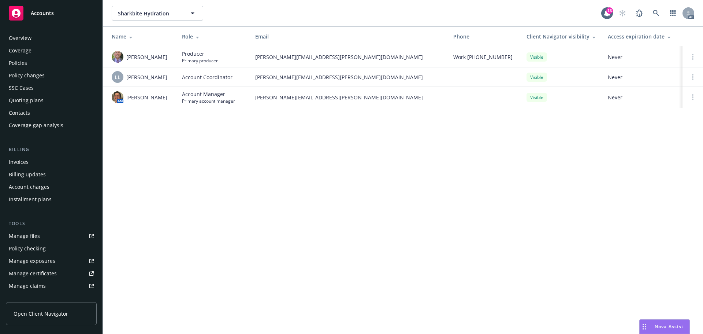
click at [44, 35] on div "Overview" at bounding box center [51, 38] width 85 height 12
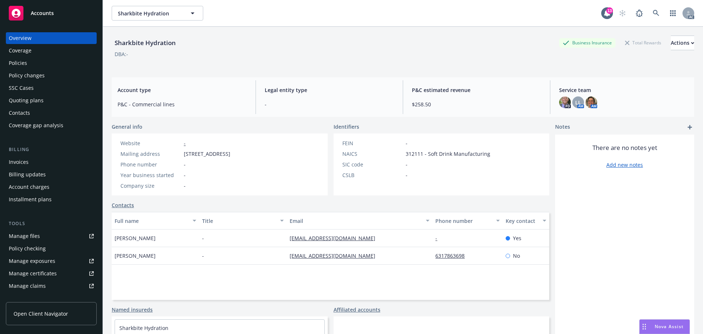
click at [36, 61] on div "Policies" at bounding box center [51, 63] width 85 height 12
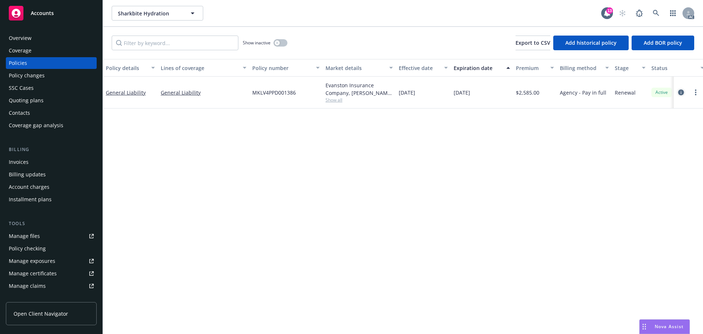
click at [683, 93] on icon "circleInformation" at bounding box center [681, 92] width 6 height 6
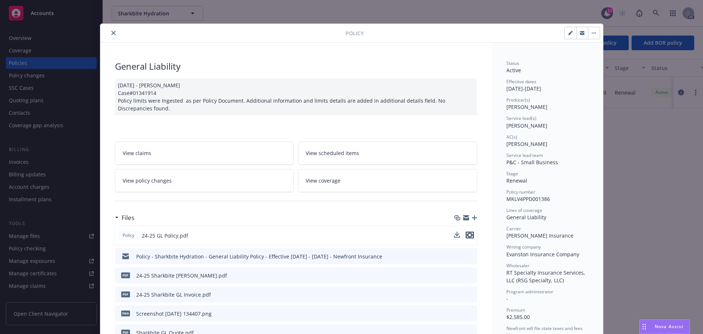
click at [467, 234] on icon "preview file" at bounding box center [470, 234] width 7 height 5
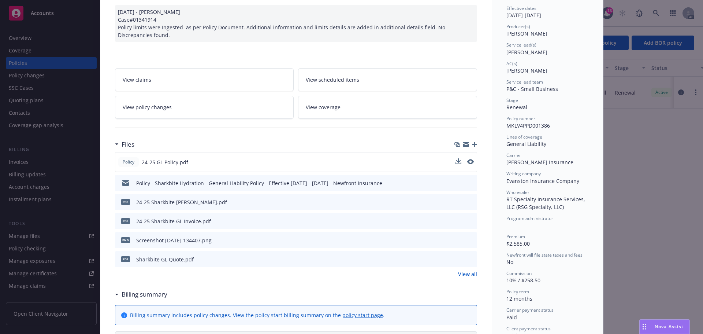
click at [471, 273] on link "View all" at bounding box center [467, 274] width 19 height 8
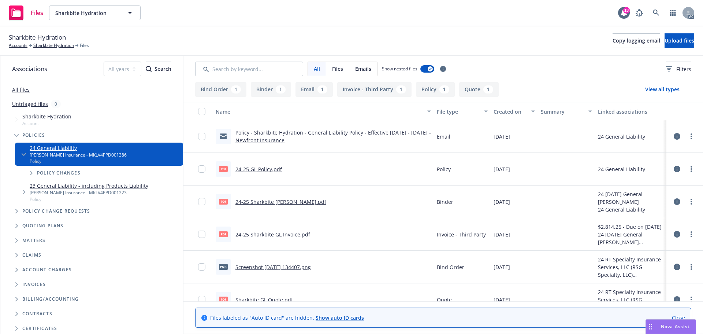
drag, startPoint x: 18, startPoint y: 88, endPoint x: 58, endPoint y: 82, distance: 40.8
click at [18, 88] on link "All files" at bounding box center [21, 89] width 18 height 7
click at [207, 70] on input "Search by keyword..." at bounding box center [249, 69] width 108 height 15
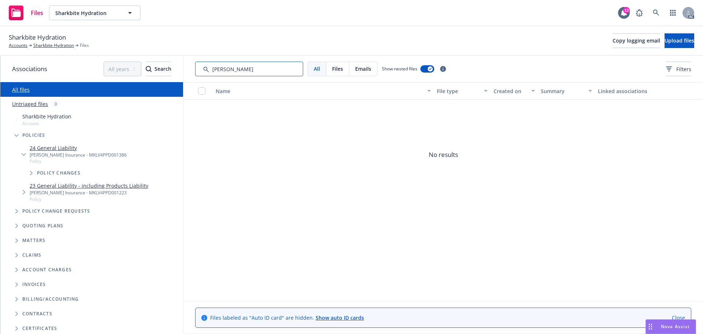
drag, startPoint x: 236, startPoint y: 67, endPoint x: 215, endPoint y: 71, distance: 21.6
click at [215, 71] on input "Search by keyword..." at bounding box center [249, 69] width 108 height 15
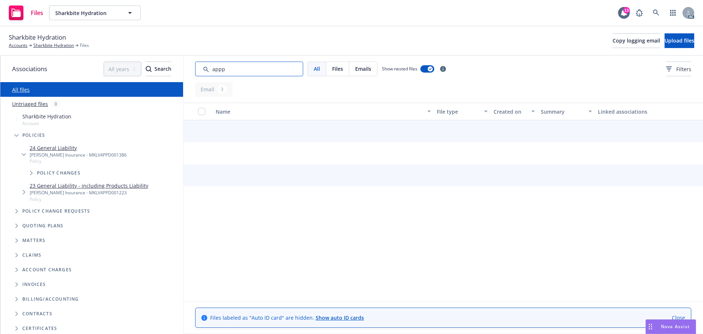
type input "app"
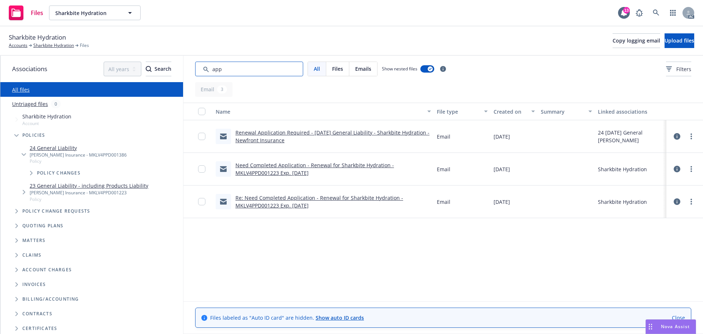
drag, startPoint x: 186, startPoint y: 64, endPoint x: 137, endPoint y: 61, distance: 48.4
click at [137, 61] on div "Associations All years 2027 2026 2025 2024 2023 2022 2021 2020 2019 2018 2017 2…" at bounding box center [351, 195] width 703 height 278
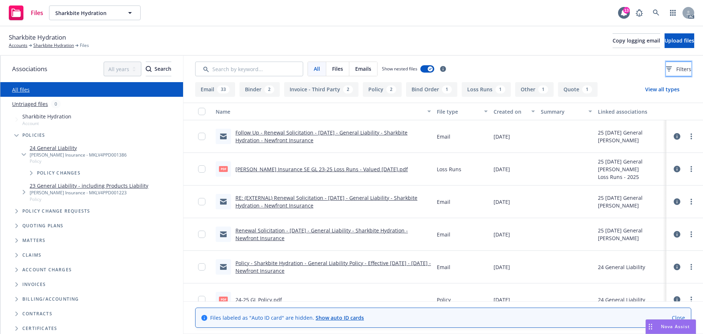
click at [666, 69] on button "Filters" at bounding box center [678, 69] width 25 height 15
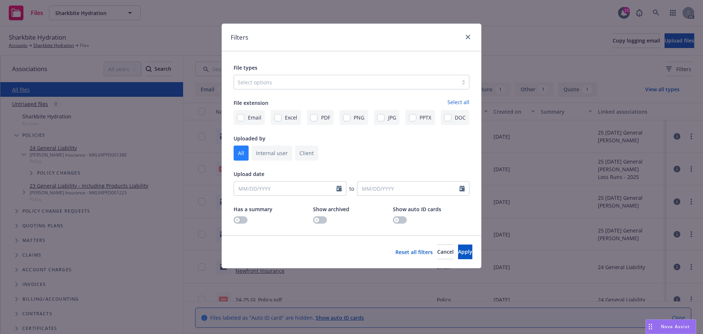
click at [381, 78] on div at bounding box center [346, 82] width 217 height 9
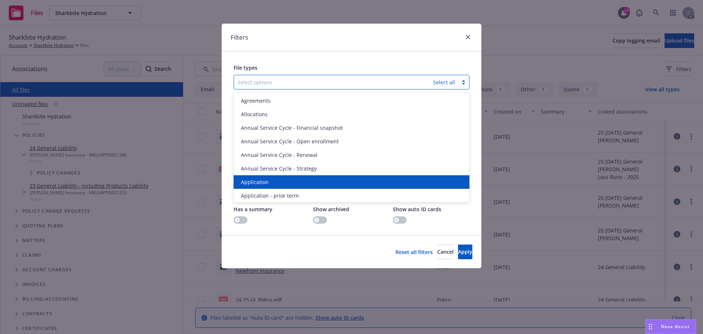
click at [275, 179] on div "Application" at bounding box center [351, 182] width 227 height 8
click at [275, 179] on span "Application - prior term" at bounding box center [270, 182] width 58 height 8
click at [275, 179] on span "Application - signed" at bounding box center [265, 182] width 49 height 8
click at [275, 179] on span "Application - unsigned" at bounding box center [269, 182] width 56 height 8
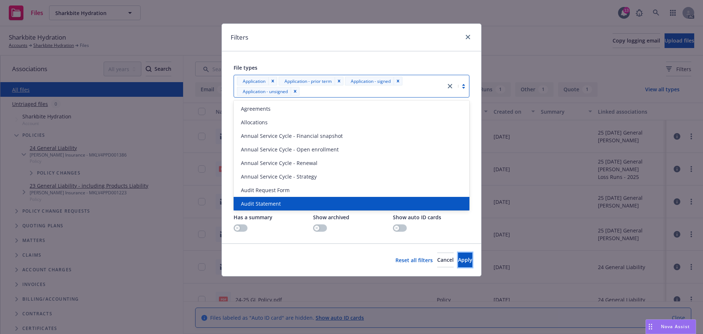
drag, startPoint x: 452, startPoint y: 263, endPoint x: 458, endPoint y: 257, distance: 7.8
click at [458, 263] on span "Apply" at bounding box center [465, 259] width 14 height 7
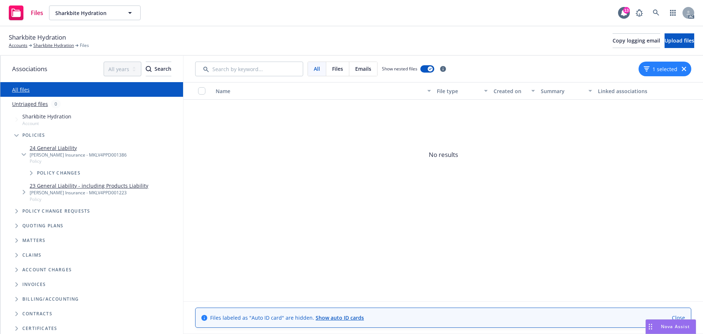
click at [682, 69] on icon "button" at bounding box center [684, 69] width 4 height 4
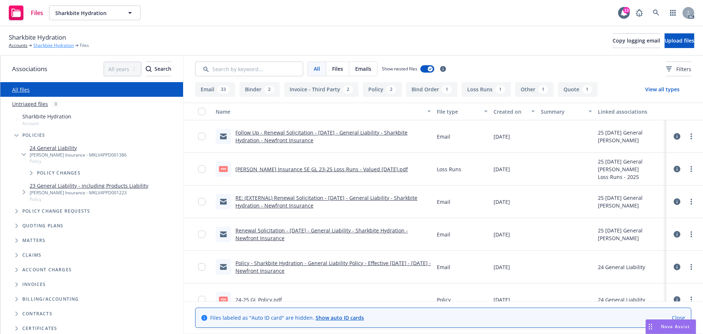
click at [53, 47] on link "Sharkbite Hydration" at bounding box center [53, 45] width 41 height 7
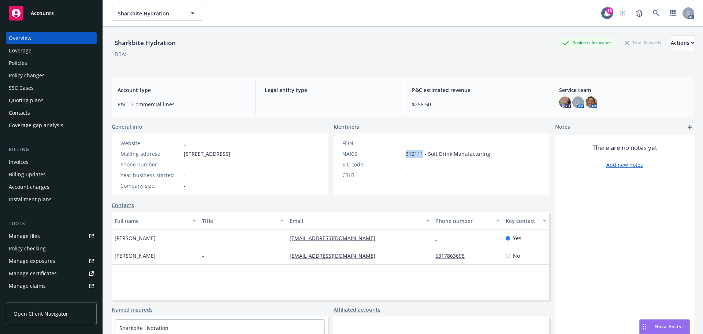
drag, startPoint x: 420, startPoint y: 152, endPoint x: 400, endPoint y: 152, distance: 20.5
click at [400, 152] on div "NAICS 312111 - Soft Drink Manufacturing" at bounding box center [416, 154] width 154 height 8
drag, startPoint x: 142, startPoint y: 236, endPoint x: 101, endPoint y: 236, distance: 41.4
click at [101, 236] on div "Accounts Overview Coverage Policies Policy changes SSC Cases Quoting plans Cont…" at bounding box center [351, 167] width 703 height 334
click at [175, 244] on div "[PERSON_NAME]" at bounding box center [156, 238] width 88 height 18
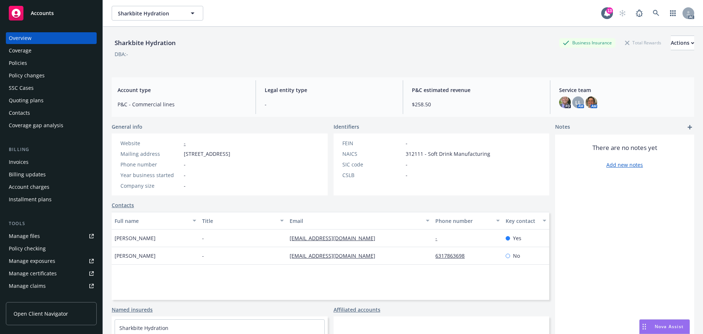
drag, startPoint x: 165, startPoint y: 240, endPoint x: 205, endPoint y: 230, distance: 41.8
click at [118, 235] on div "[PERSON_NAME]" at bounding box center [156, 238] width 88 height 18
copy span "dward Bedford"
click at [115, 241] on span "[PERSON_NAME]" at bounding box center [135, 238] width 41 height 8
drag, startPoint x: 115, startPoint y: 239, endPoint x: 167, endPoint y: 239, distance: 51.3
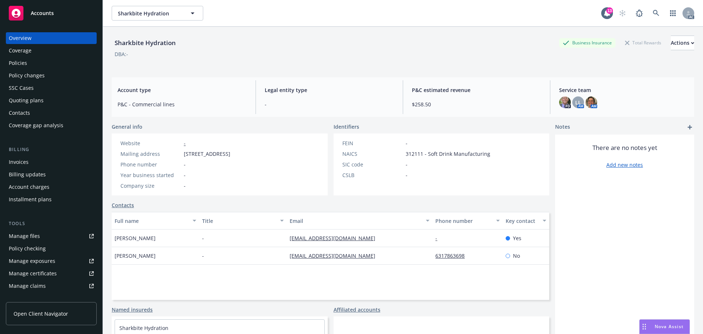
click at [167, 239] on div "[PERSON_NAME]" at bounding box center [156, 238] width 88 height 18
copy span "[PERSON_NAME]"
drag, startPoint x: 413, startPoint y: 258, endPoint x: 469, endPoint y: 261, distance: 56.1
click at [469, 261] on div "[PERSON_NAME] - [EMAIL_ADDRESS][DOMAIN_NAME] 6317863698 No" at bounding box center [331, 256] width 438 height 18
copy div "6317863698"
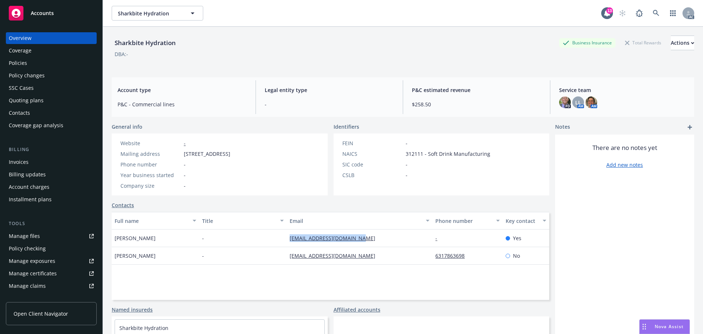
drag, startPoint x: 306, startPoint y: 239, endPoint x: 381, endPoint y: 239, distance: 74.7
click at [381, 239] on div "[PERSON_NAME] - [EMAIL_ADDRESS][DOMAIN_NAME] - Yes" at bounding box center [331, 238] width 438 height 18
copy div "[EMAIL_ADDRESS][DOMAIN_NAME]"
click at [45, 60] on div "Policies" at bounding box center [51, 63] width 85 height 12
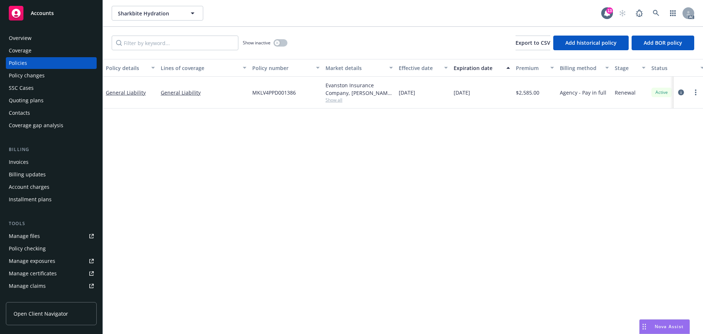
drag, startPoint x: 430, startPoint y: 97, endPoint x: 414, endPoint y: 100, distance: 16.3
click at [414, 100] on div "[DATE]" at bounding box center [423, 93] width 55 height 32
copy span "2024"
drag, startPoint x: 475, startPoint y: 97, endPoint x: 470, endPoint y: 99, distance: 5.4
click at [470, 99] on div "[DATE]" at bounding box center [482, 93] width 62 height 32
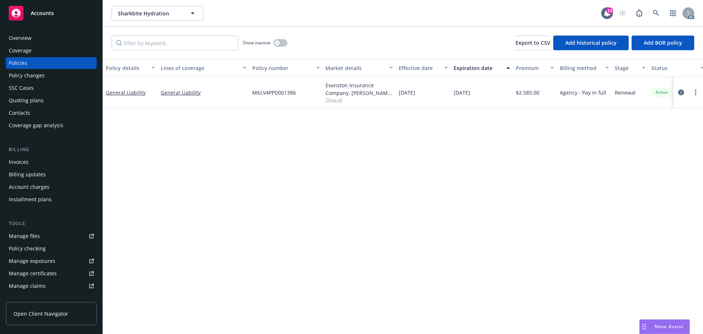
copy span "2025"
click at [341, 101] on span "Show all" at bounding box center [359, 100] width 67 height 6
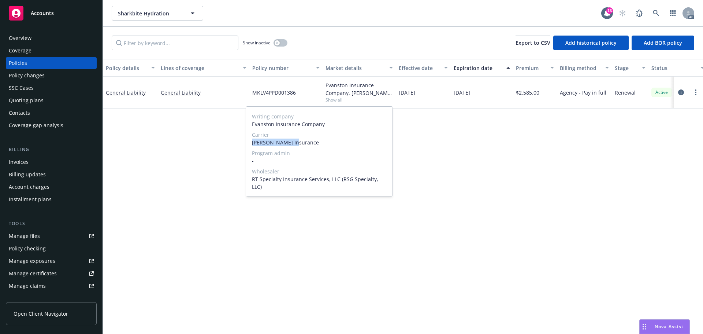
drag, startPoint x: 252, startPoint y: 142, endPoint x: 306, endPoint y: 141, distance: 53.5
click at [306, 141] on div "Writing company Evanston Insurance Company Carrier [PERSON_NAME] Insurance Prog…" at bounding box center [319, 152] width 146 height 90
copy span "[PERSON_NAME] Insurance"
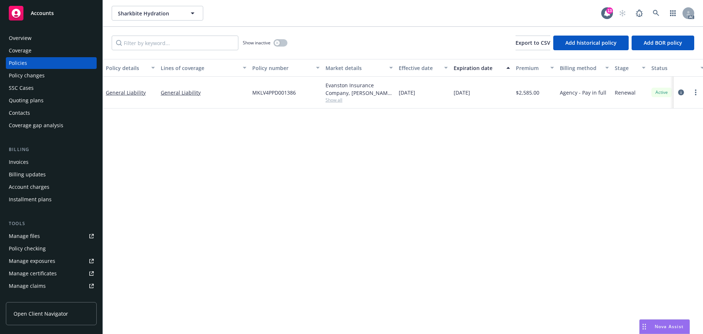
click at [478, 180] on div "Policy details Lines of coverage Policy number Market details Effective date Ex…" at bounding box center [403, 196] width 600 height 275
drag, startPoint x: 304, startPoint y: 93, endPoint x: 553, endPoint y: 164, distance: 259.3
click at [240, 95] on div "General Liability General Liability MKLV4PPD001386 Evanston Insurance Company, …" at bounding box center [456, 93] width 707 height 32
copy div "MKLV4PPD001386"
drag, startPoint x: 542, startPoint y: 94, endPoint x: 519, endPoint y: 97, distance: 23.3
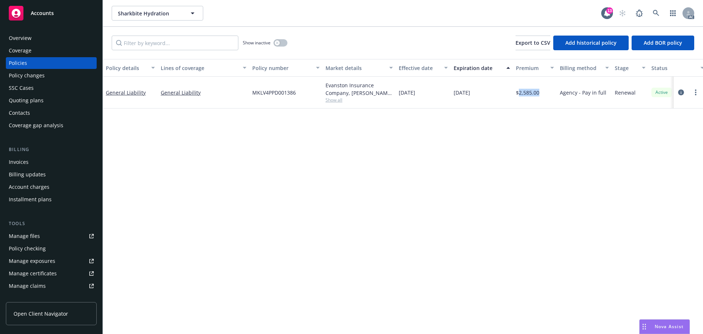
click at [519, 97] on div "$2,585.00" at bounding box center [535, 93] width 44 height 32
copy span "2,585.00"
drag, startPoint x: 399, startPoint y: 96, endPoint x: 456, endPoint y: 96, distance: 57.1
click at [456, 96] on div "General Liability General Liability MKLV4PPD001386 Evanston Insurance Company, …" at bounding box center [456, 93] width 707 height 32
copy div "[DATE] 1"
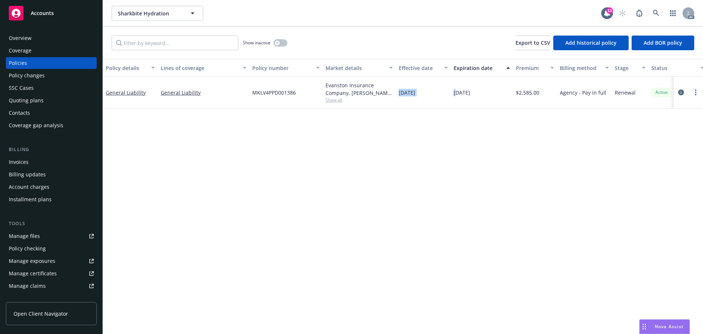
click at [404, 109] on div "Policy details Lines of coverage Policy number Market details Effective date Ex…" at bounding box center [403, 196] width 600 height 275
drag, startPoint x: 398, startPoint y: 94, endPoint x: 435, endPoint y: 96, distance: 36.6
click at [435, 96] on div "[DATE]" at bounding box center [423, 93] width 55 height 32
drag, startPoint x: 487, startPoint y: 96, endPoint x: 446, endPoint y: 97, distance: 40.7
click at [446, 97] on div "General Liability General Liability MKLV4PPD001386 Evanston Insurance Company, …" at bounding box center [456, 93] width 707 height 32
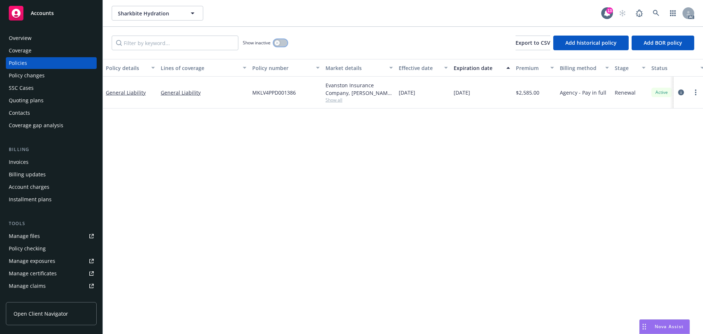
click at [279, 44] on div "button" at bounding box center [277, 42] width 5 height 5
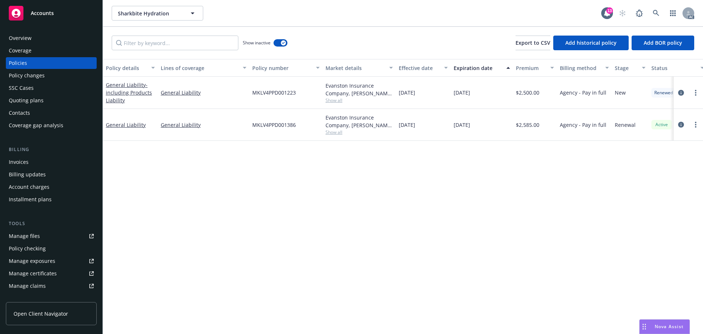
drag, startPoint x: 430, startPoint y: 92, endPoint x: 415, endPoint y: 94, distance: 14.8
click at [415, 94] on div "[DATE]" at bounding box center [423, 93] width 55 height 32
click at [469, 95] on div "[DATE]" at bounding box center [482, 93] width 62 height 32
click at [335, 102] on span "Show all" at bounding box center [359, 100] width 67 height 6
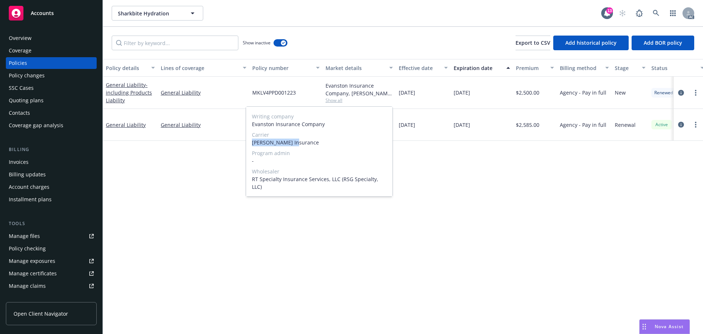
drag, startPoint x: 252, startPoint y: 141, endPoint x: 311, endPoint y: 141, distance: 58.6
click at [311, 141] on span "[PERSON_NAME] Insurance" at bounding box center [319, 142] width 135 height 8
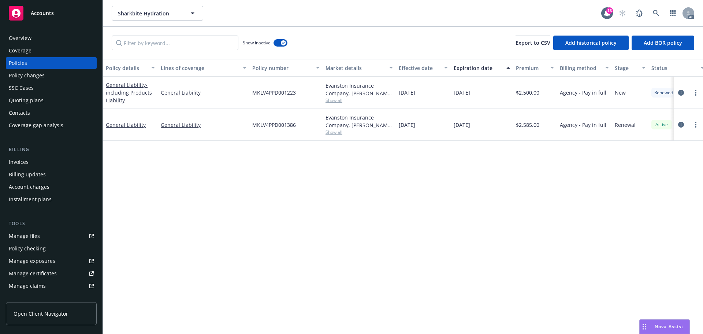
click at [398, 117] on div "[DATE]" at bounding box center [423, 125] width 55 height 32
drag, startPoint x: 312, startPoint y: 97, endPoint x: 251, endPoint y: 100, distance: 60.5
click at [251, 100] on div "MKLV4PPD001223" at bounding box center [285, 93] width 73 height 32
drag, startPoint x: 545, startPoint y: 97, endPoint x: 519, endPoint y: 99, distance: 26.1
click at [519, 99] on div "$2,500.00" at bounding box center [535, 93] width 44 height 32
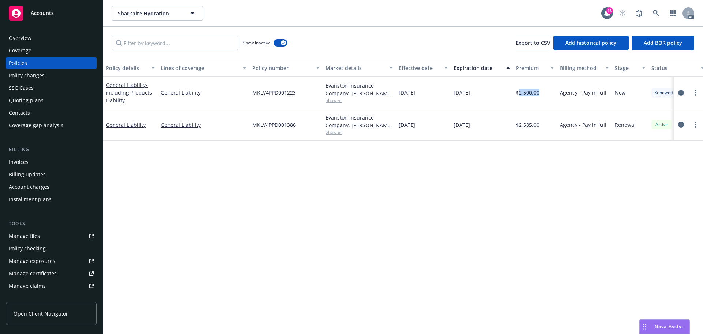
drag, startPoint x: 436, startPoint y: 96, endPoint x: 398, endPoint y: 96, distance: 38.1
click at [398, 96] on div "[DATE]" at bounding box center [423, 93] width 55 height 32
drag, startPoint x: 493, startPoint y: 90, endPoint x: 448, endPoint y: 94, distance: 44.8
click at [448, 94] on div "General Liability - including Products Liability General Liability MKLV4PPD0012…" at bounding box center [456, 93] width 707 height 32
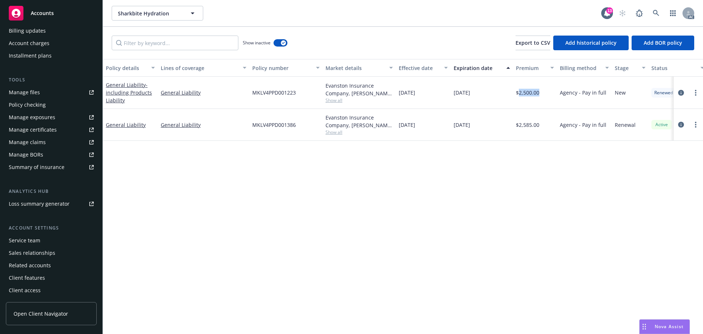
click at [29, 235] on div "Service team" at bounding box center [24, 240] width 31 height 12
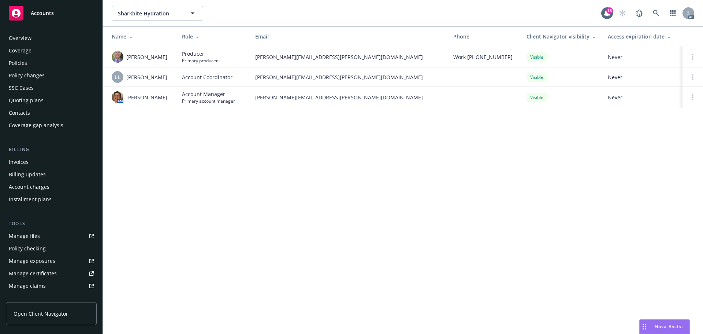
click at [41, 64] on div "Policies" at bounding box center [51, 63] width 85 height 12
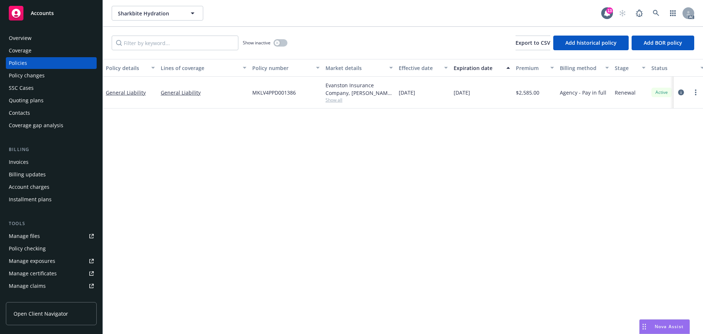
drag, startPoint x: 490, startPoint y: 96, endPoint x: 692, endPoint y: 125, distance: 204.2
click at [438, 96] on div "General Liability General Liability MKLV4PPD001386 Evanston Insurance Company, …" at bounding box center [456, 93] width 707 height 32
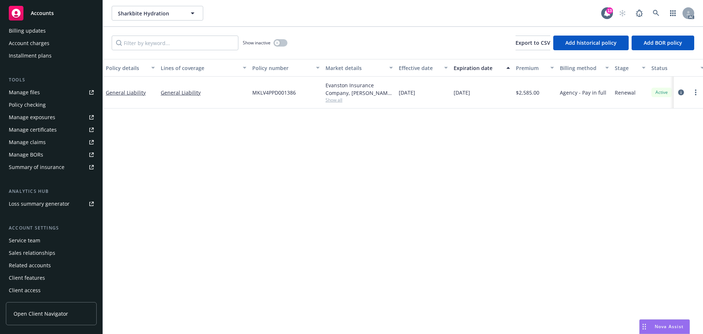
click at [51, 243] on div "Service team" at bounding box center [51, 240] width 85 height 12
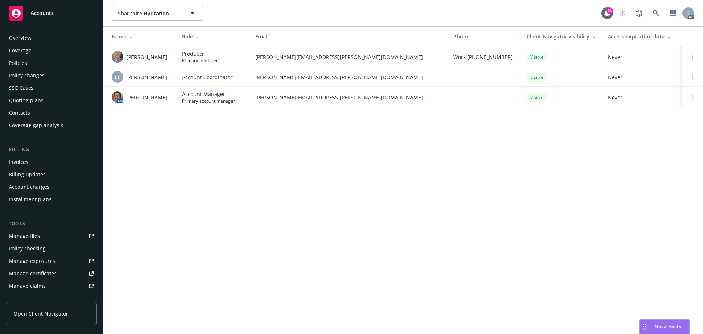
drag, startPoint x: 26, startPoint y: 35, endPoint x: 36, endPoint y: 34, distance: 9.9
click at [26, 35] on div "Overview" at bounding box center [20, 38] width 23 height 12
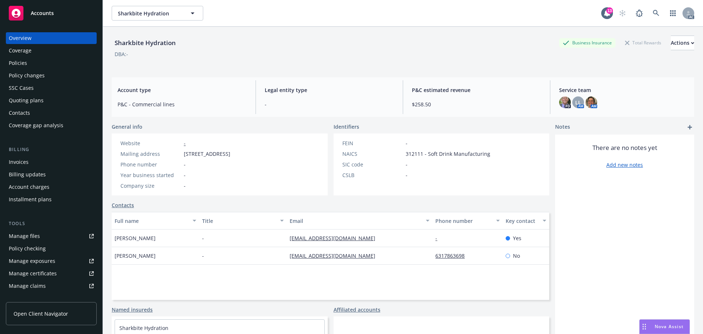
click at [50, 66] on div "Policies" at bounding box center [51, 63] width 85 height 12
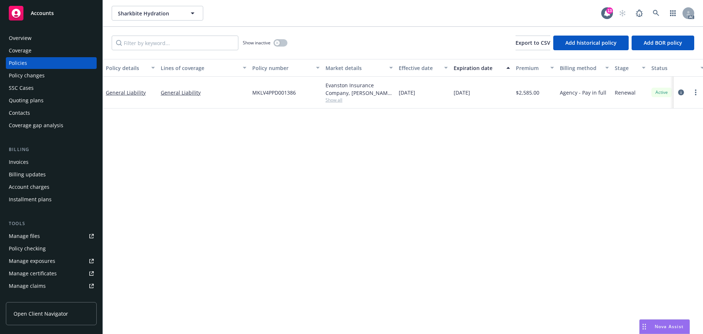
click at [25, 40] on div "Overview" at bounding box center [20, 38] width 23 height 12
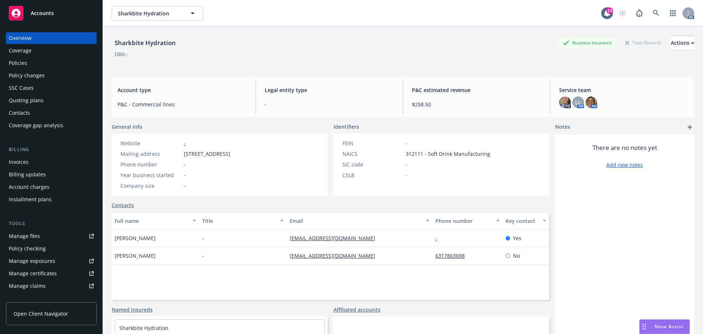
click at [9, 62] on div "Policies" at bounding box center [18, 63] width 18 height 12
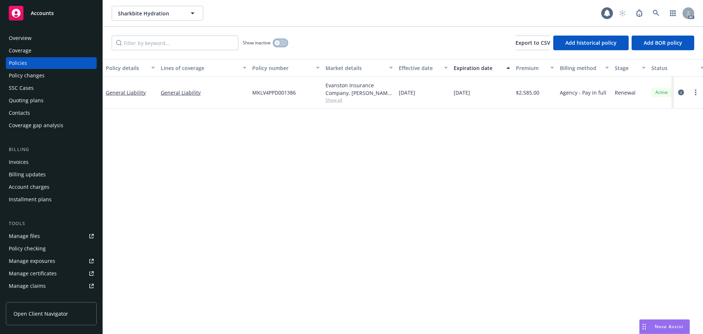
click at [279, 41] on icon "button" at bounding box center [277, 42] width 3 height 3
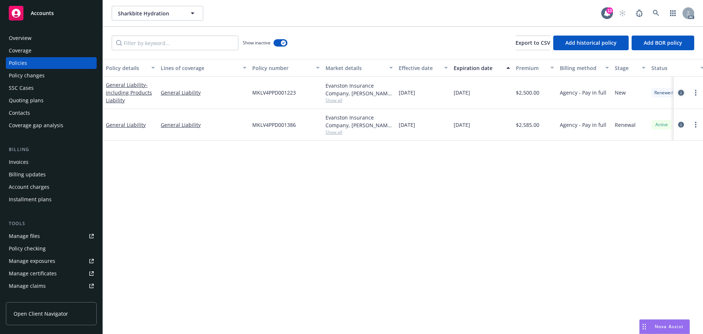
click at [681, 93] on icon "circleInformation" at bounding box center [681, 93] width 6 height 6
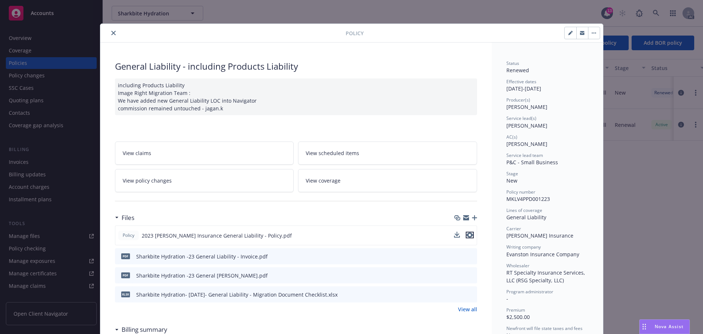
click at [469, 233] on icon "preview file" at bounding box center [470, 234] width 7 height 5
click at [113, 28] on div "Policy" at bounding box center [351, 33] width 503 height 19
click at [113, 32] on button "close" at bounding box center [113, 33] width 9 height 9
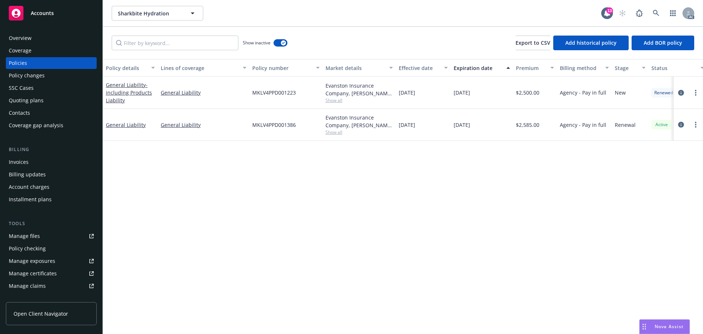
click at [66, 40] on div "Overview" at bounding box center [51, 38] width 85 height 12
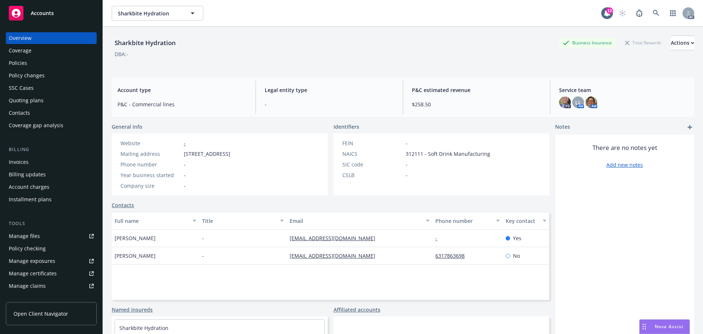
drag, startPoint x: 155, startPoint y: 236, endPoint x: 113, endPoint y: 243, distance: 43.0
click at [113, 243] on div "[PERSON_NAME]" at bounding box center [156, 238] width 88 height 18
drag, startPoint x: 308, startPoint y: 245, endPoint x: 272, endPoint y: 244, distance: 35.9
click at [272, 244] on div "[PERSON_NAME] - [EMAIL_ADDRESS][DOMAIN_NAME] - Yes" at bounding box center [331, 238] width 438 height 18
drag, startPoint x: 478, startPoint y: 252, endPoint x: 403, endPoint y: 257, distance: 75.2
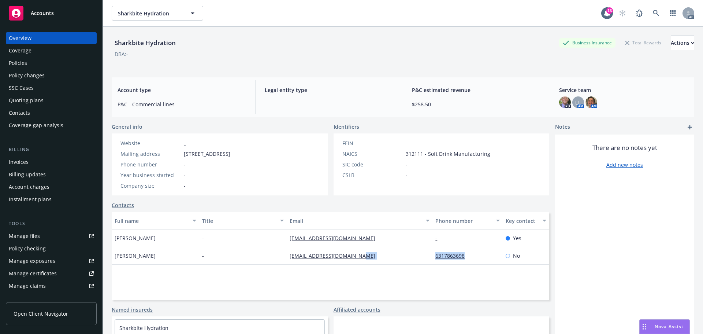
click at [403, 257] on div "[PERSON_NAME] - [EMAIL_ADDRESS][DOMAIN_NAME] 6317863698 No" at bounding box center [331, 256] width 438 height 18
click at [24, 56] on div "Overview Coverage Policies Policy changes SSC Cases Quoting plans Contacts Cove…" at bounding box center [51, 81] width 91 height 99
click at [23, 60] on div "Policies" at bounding box center [18, 63] width 18 height 12
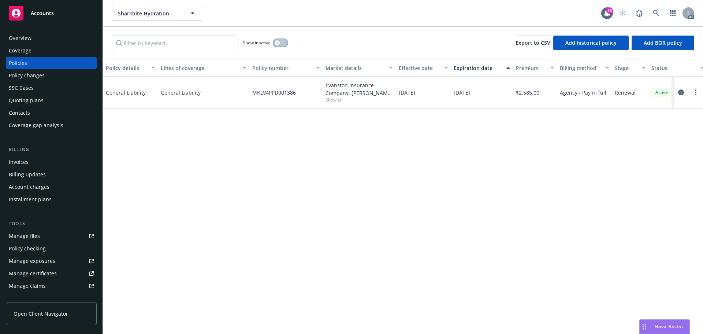
click at [274, 40] on button "button" at bounding box center [281, 42] width 14 height 7
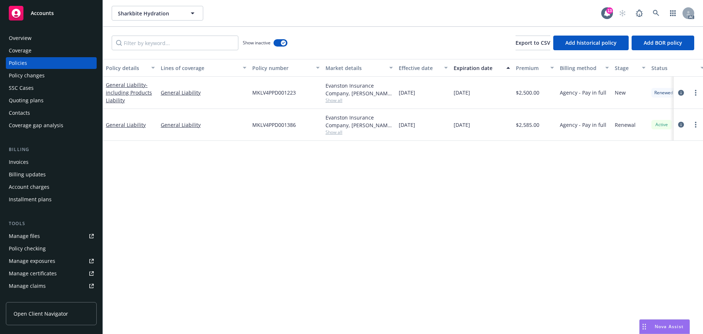
click at [282, 47] on div "Show inactive" at bounding box center [265, 43] width 45 height 15
drag, startPoint x: 541, startPoint y: 125, endPoint x: 520, endPoint y: 127, distance: 20.6
click at [520, 127] on div "$2,585.00" at bounding box center [535, 125] width 44 height 32
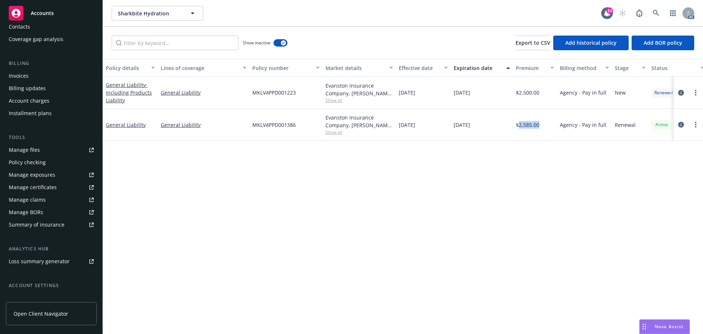
scroll to position [144, 0]
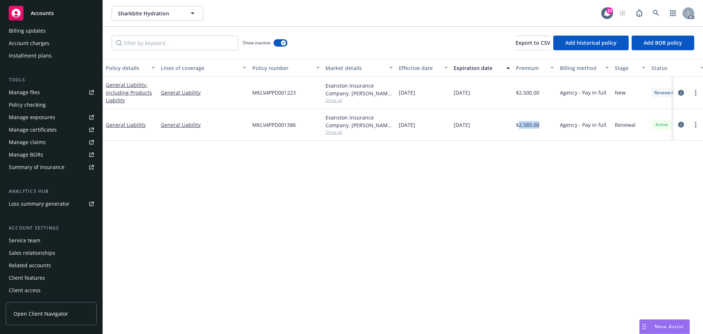
click at [21, 239] on div "Service team" at bounding box center [24, 240] width 31 height 12
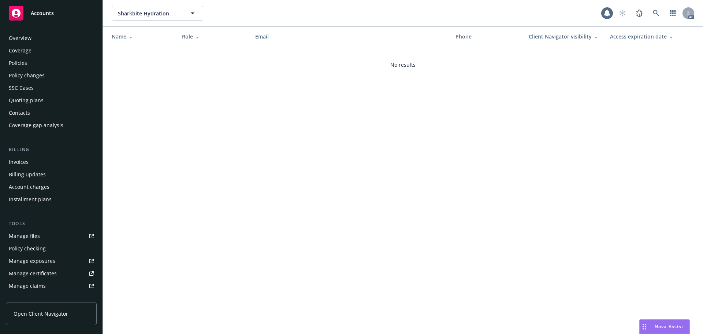
scroll to position [144, 0]
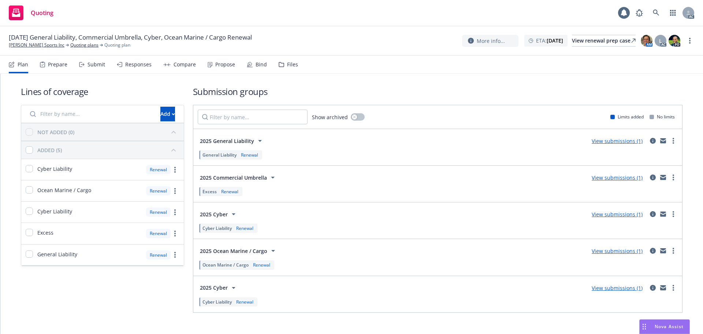
click at [64, 66] on div "Prepare" at bounding box center [57, 65] width 19 height 6
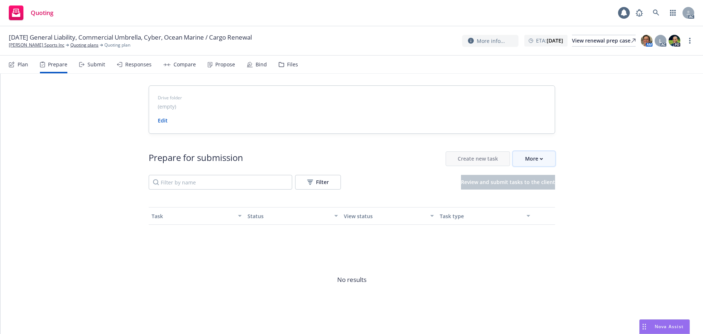
click at [536, 162] on div "More" at bounding box center [534, 159] width 18 height 14
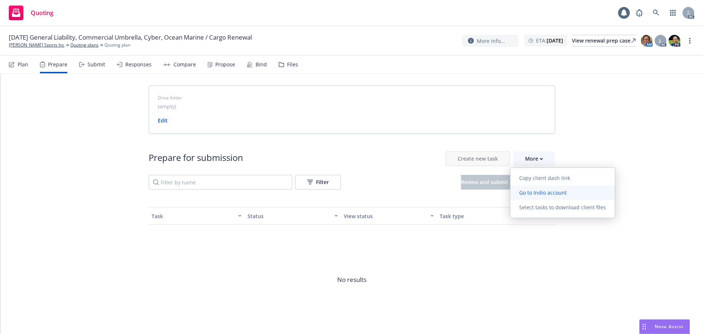
click at [539, 185] on link "Copy client dash link" at bounding box center [562, 178] width 104 height 15
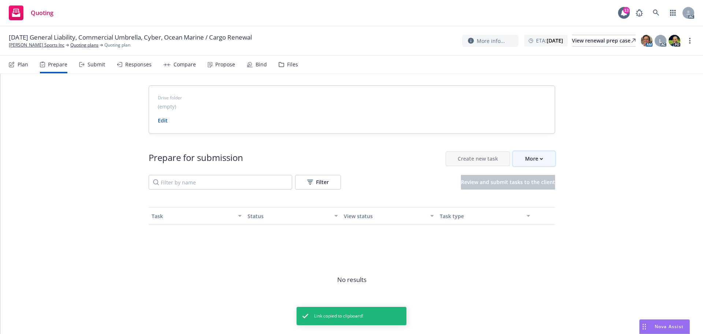
click at [531, 161] on div "More" at bounding box center [534, 159] width 18 height 14
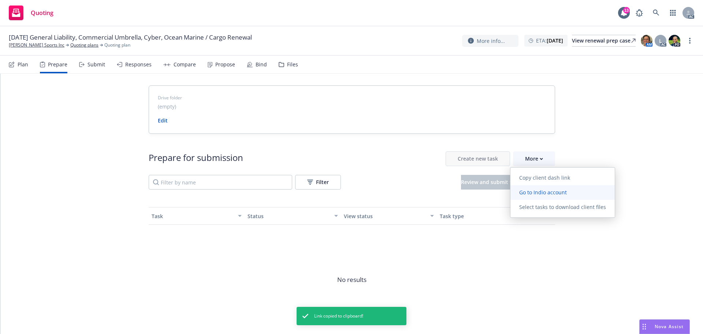
click at [533, 187] on link "Go to Indio account" at bounding box center [562, 192] width 104 height 15
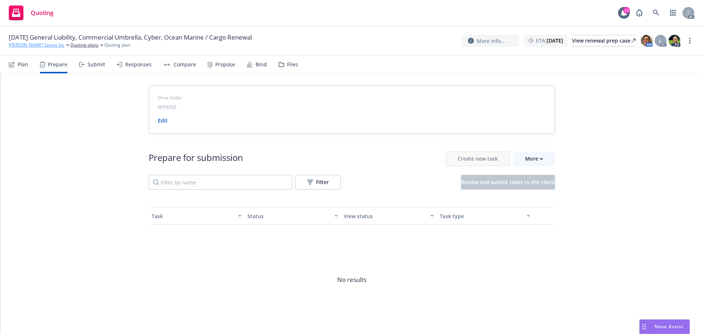
click at [27, 46] on link "[PERSON_NAME] Sports Inc" at bounding box center [37, 45] width 56 height 7
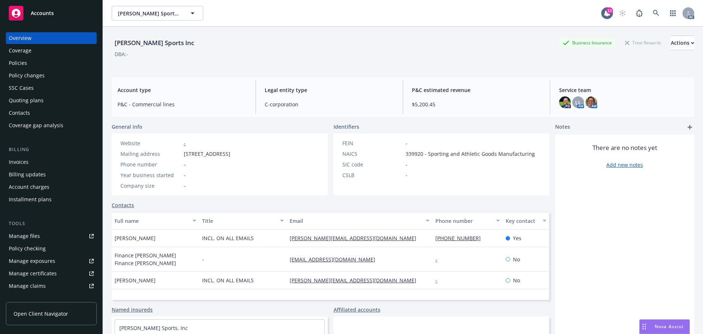
click at [361, 59] on div "[PERSON_NAME] Sports Inc Business Insurance Total Rewards Actions DBA: -" at bounding box center [403, 51] width 583 height 30
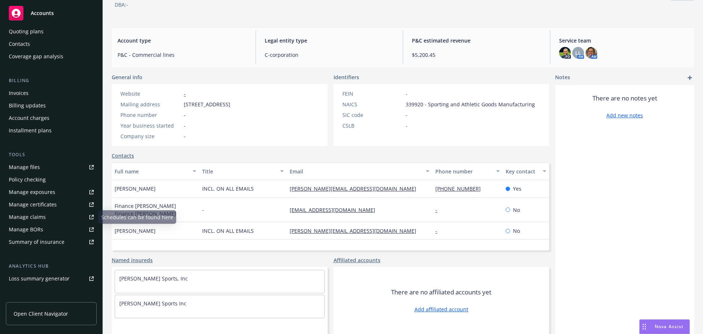
scroll to position [144, 0]
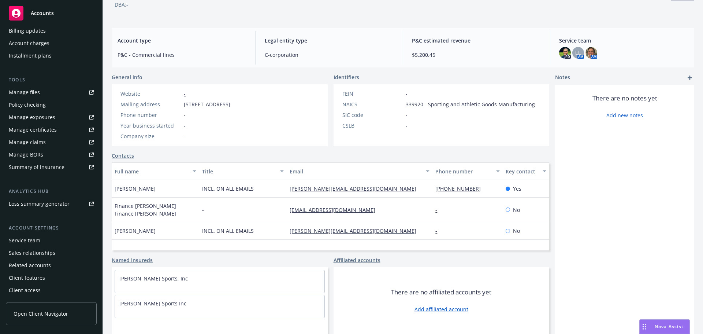
click at [29, 241] on div "Service team" at bounding box center [24, 240] width 31 height 12
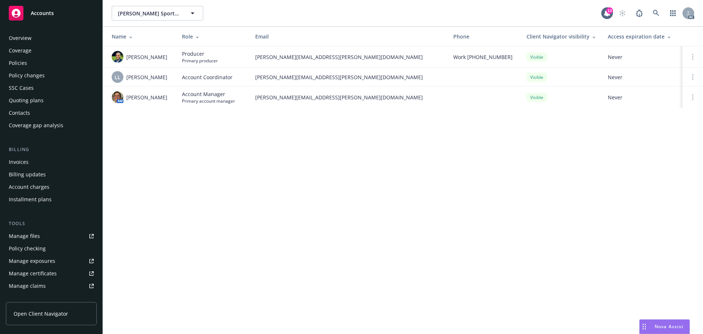
drag, startPoint x: 15, startPoint y: 59, endPoint x: 16, endPoint y: 53, distance: 5.9
click at [15, 59] on div "Policies" at bounding box center [18, 63] width 18 height 12
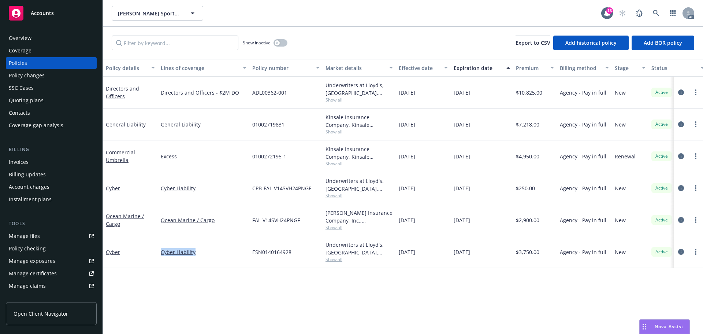
drag, startPoint x: 212, startPoint y: 253, endPoint x: 140, endPoint y: 257, distance: 73.0
click at [140, 257] on div "Cyber Cyber Liability ESN0140164928 Underwriters at Lloyd's, [GEOGRAPHIC_DATA],…" at bounding box center [456, 252] width 707 height 32
copy div "Cyber Liability"
